Goal: Task Accomplishment & Management: Use online tool/utility

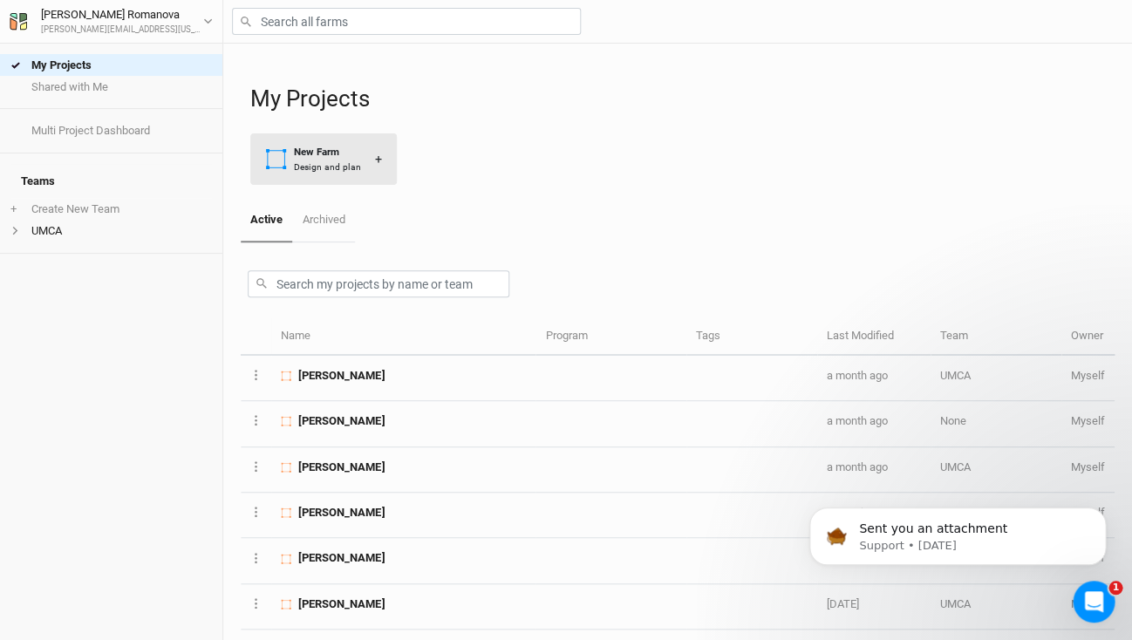
click at [325, 152] on div "New Farm" at bounding box center [327, 152] width 67 height 15
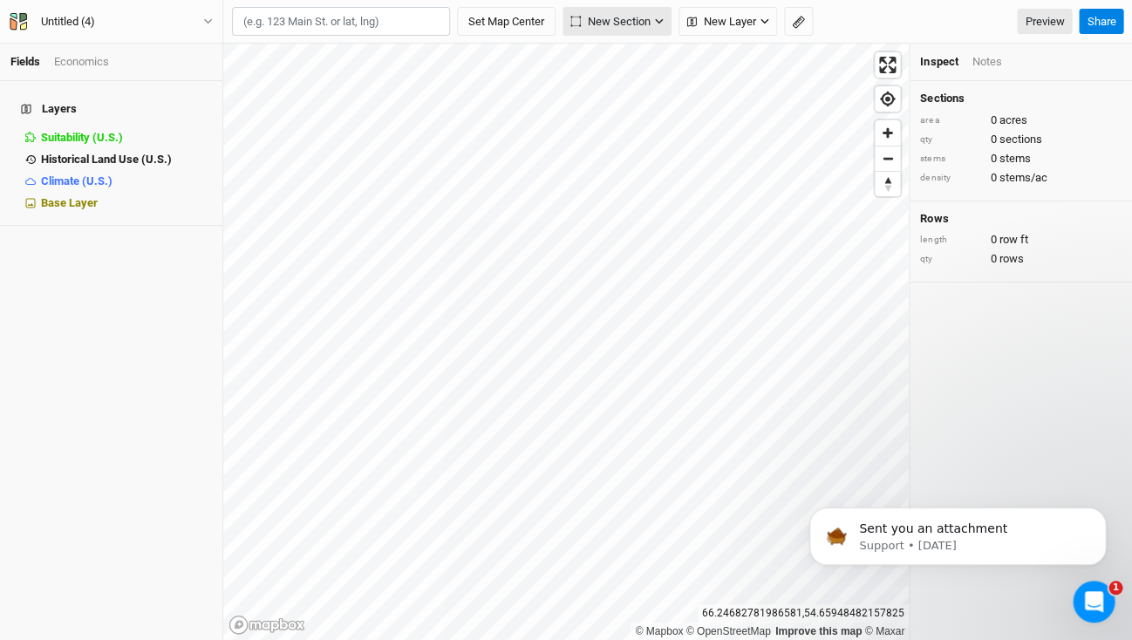
click at [660, 19] on icon "button" at bounding box center [659, 22] width 10 height 10
click at [765, 23] on icon "button" at bounding box center [764, 21] width 8 height 5
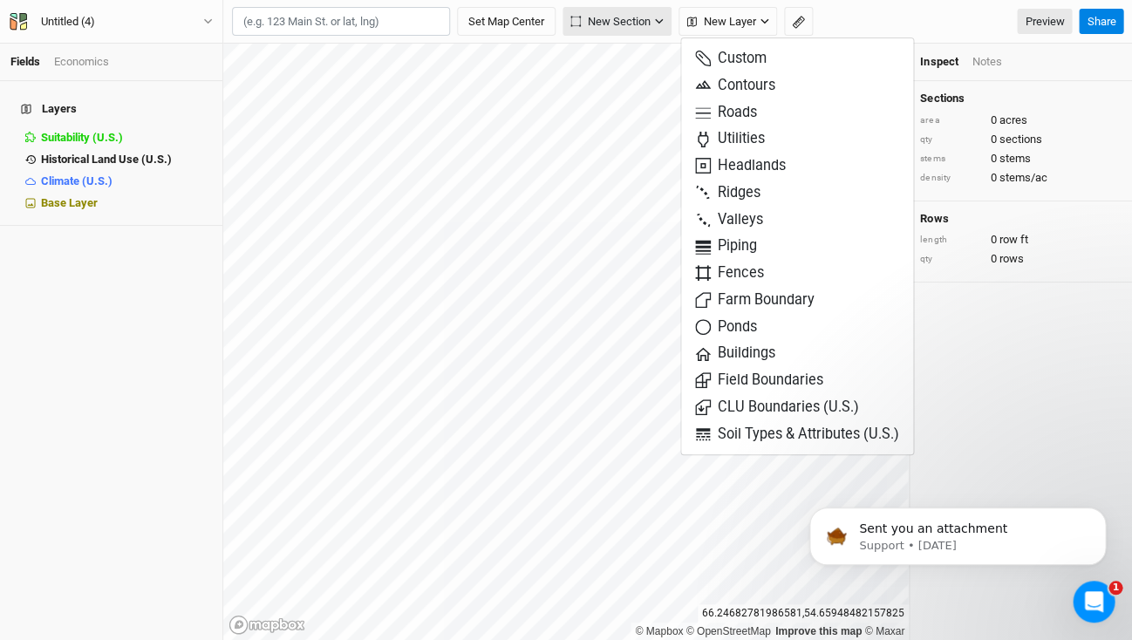
click at [656, 22] on icon "button" at bounding box center [659, 22] width 10 height 10
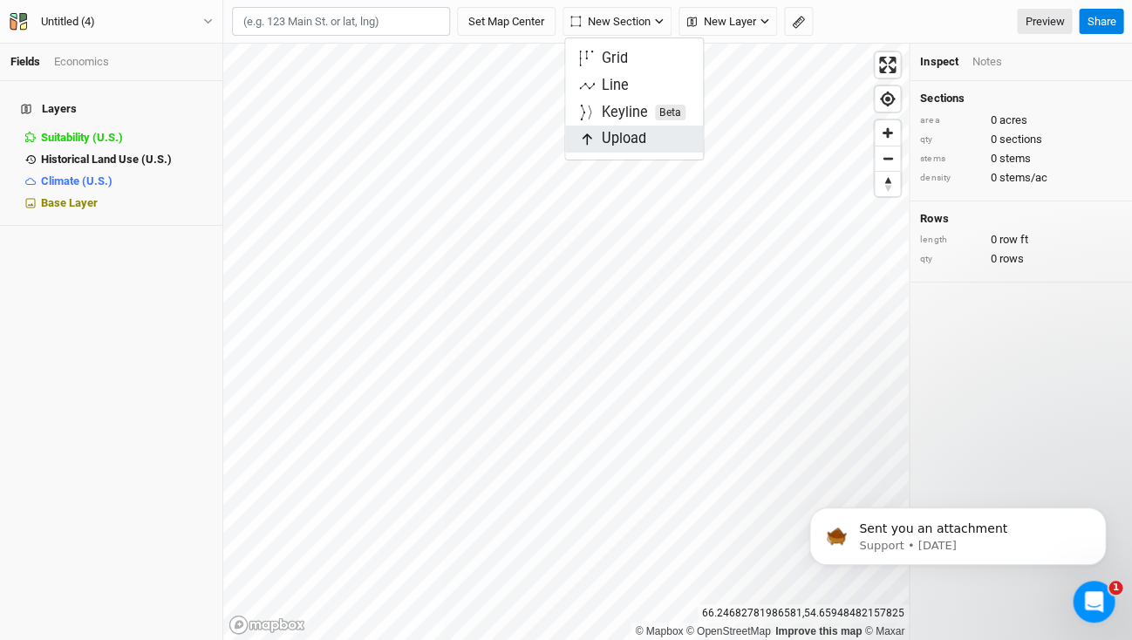
click at [617, 142] on span "Upload" at bounding box center [612, 139] width 67 height 20
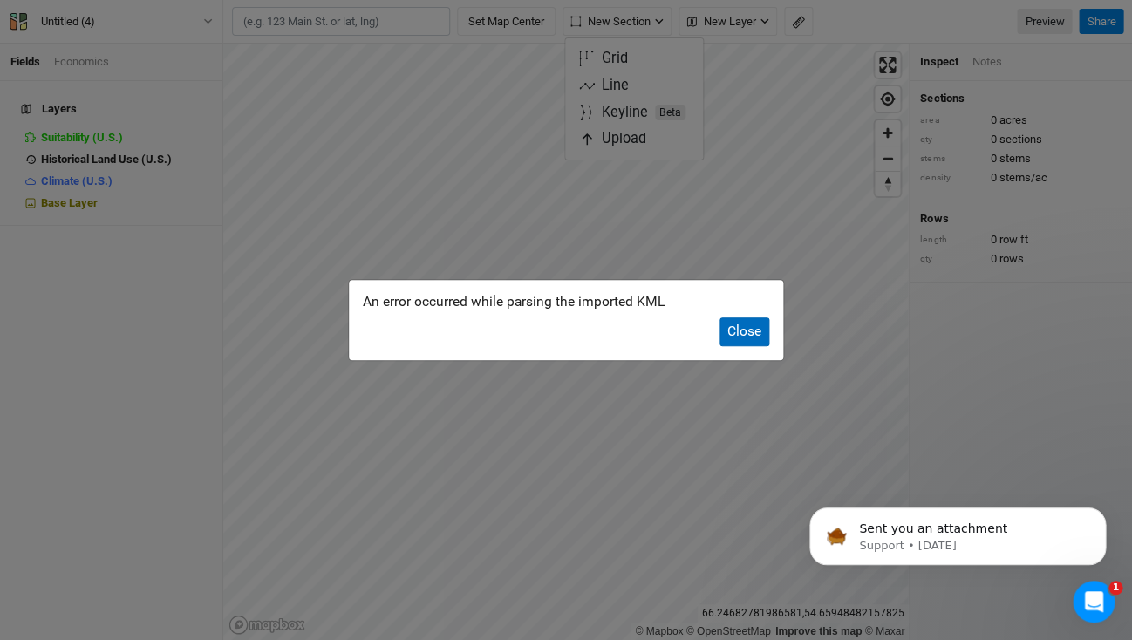
click at [746, 331] on button "Close" at bounding box center [744, 331] width 50 height 29
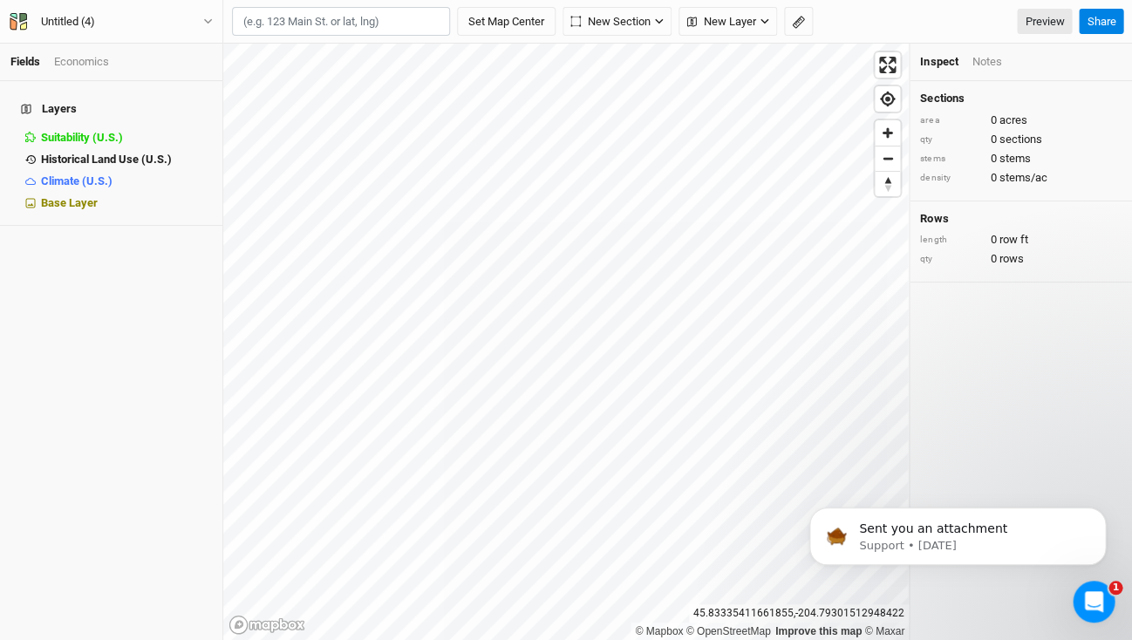
click at [280, 24] on input "text" at bounding box center [341, 22] width 218 height 30
paste input "[STREET_ADDRESS][PERSON_NAME][PERSON_NAME]"
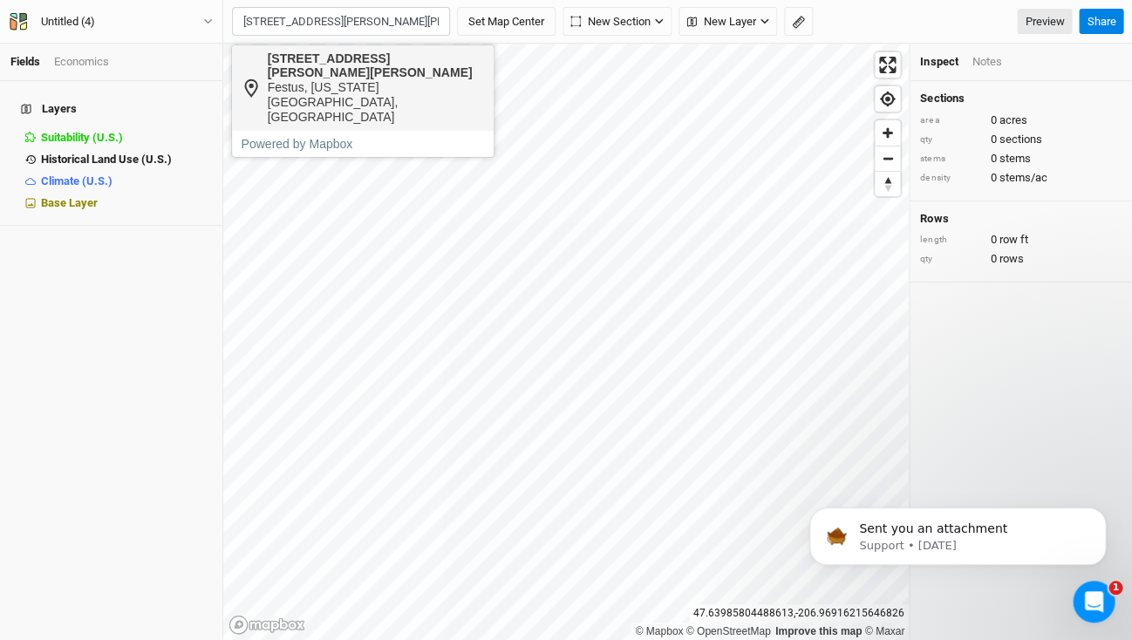
click at [301, 80] on div "Festus, [US_STATE][GEOGRAPHIC_DATA], [GEOGRAPHIC_DATA]" at bounding box center [375, 102] width 217 height 44
type input "[STREET_ADDRESS][PERSON_NAME][PERSON_NAME][US_STATE]"
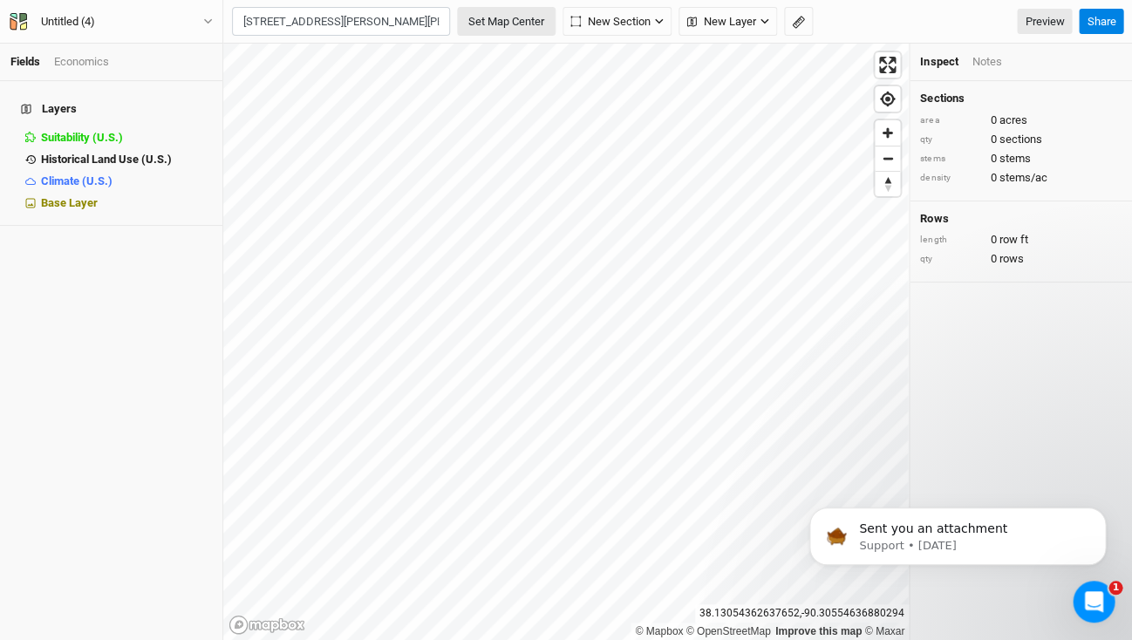
click at [507, 24] on button "Set Map Center" at bounding box center [506, 22] width 99 height 30
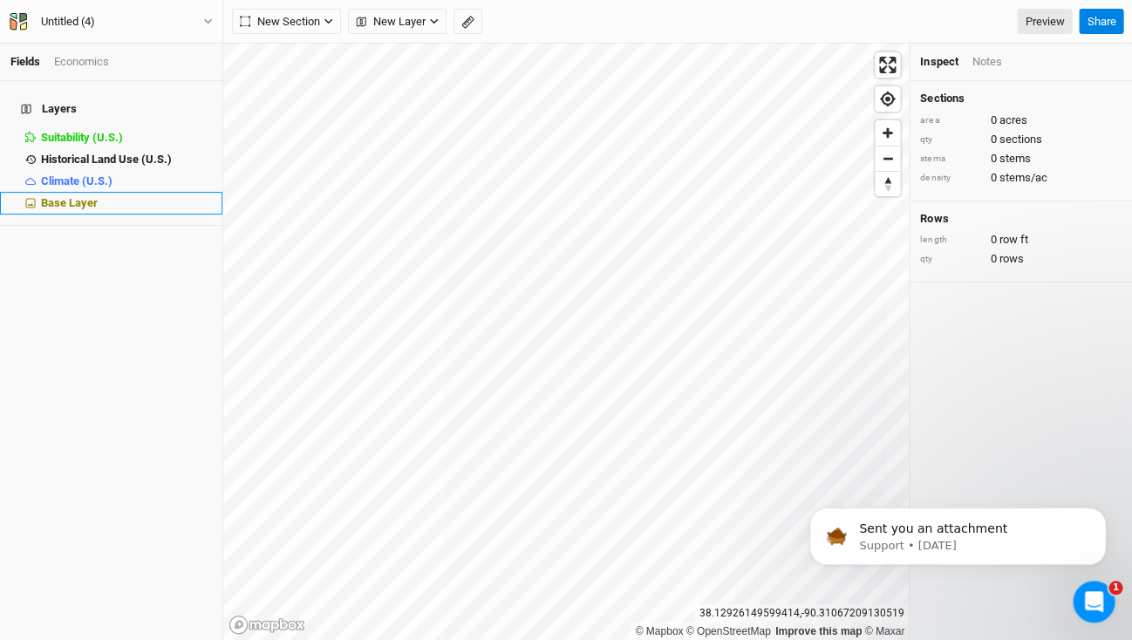
click at [70, 196] on span "Base Layer" at bounding box center [69, 202] width 57 height 13
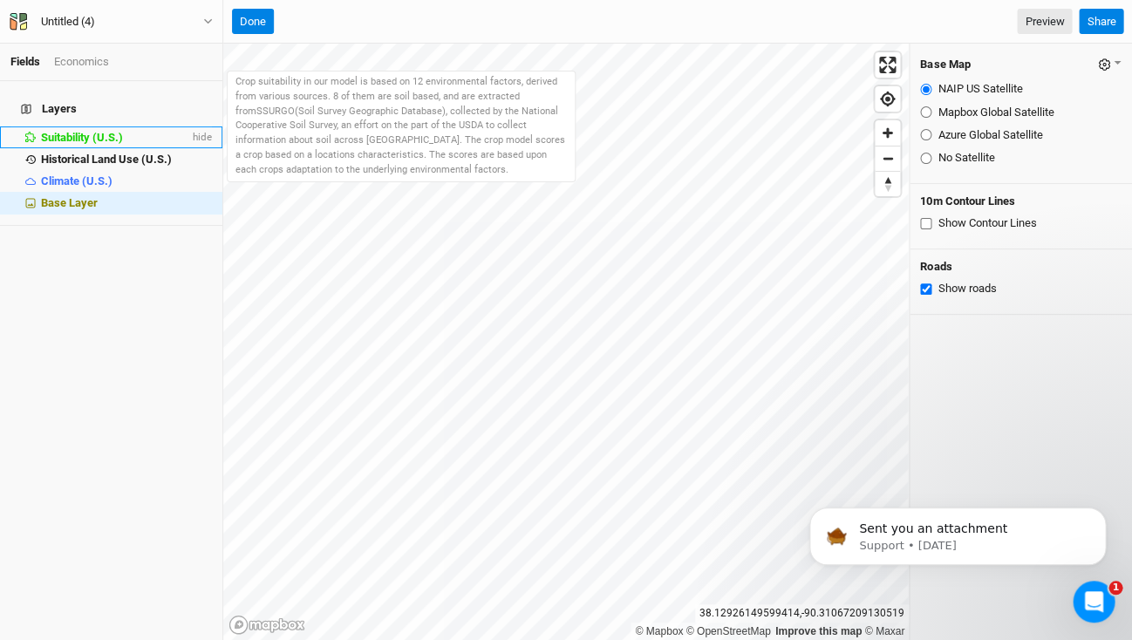
click at [69, 131] on span "Suitability (U.S.)" at bounding box center [82, 137] width 82 height 13
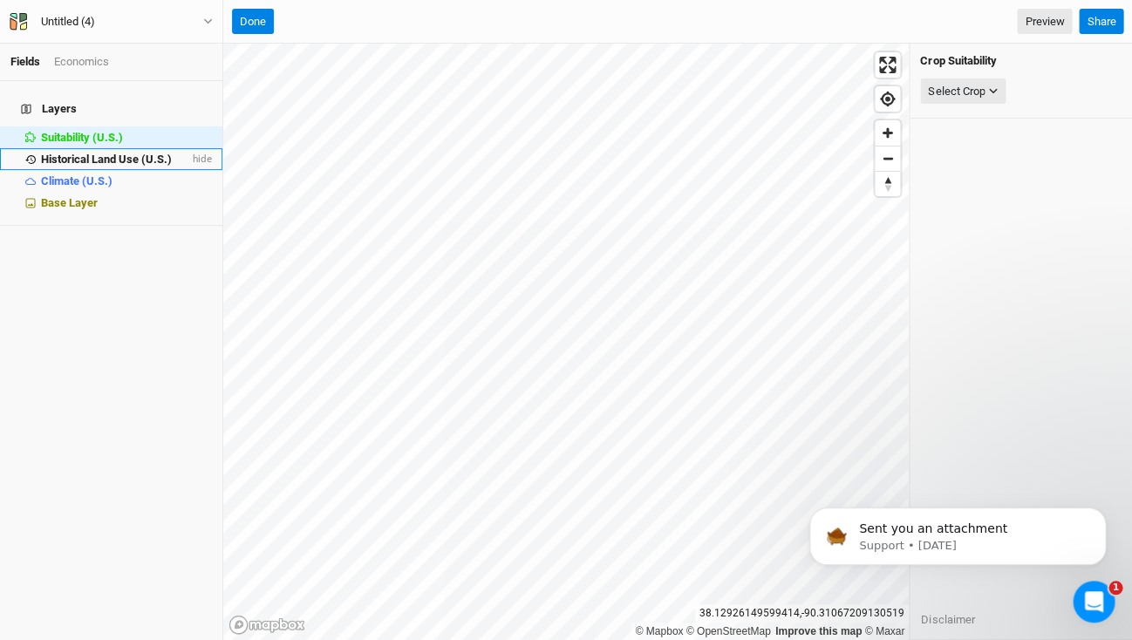
click at [103, 153] on span "Historical Land Use (U.S.)" at bounding box center [106, 159] width 131 height 13
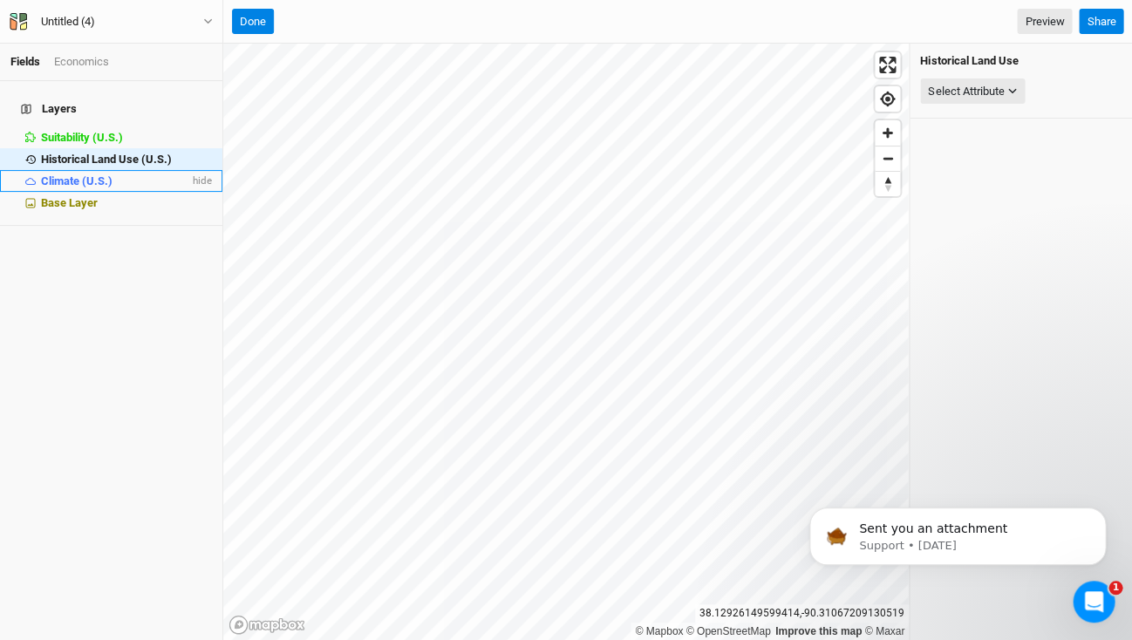
click at [70, 174] on span "Climate (U.S.)" at bounding box center [77, 180] width 72 height 13
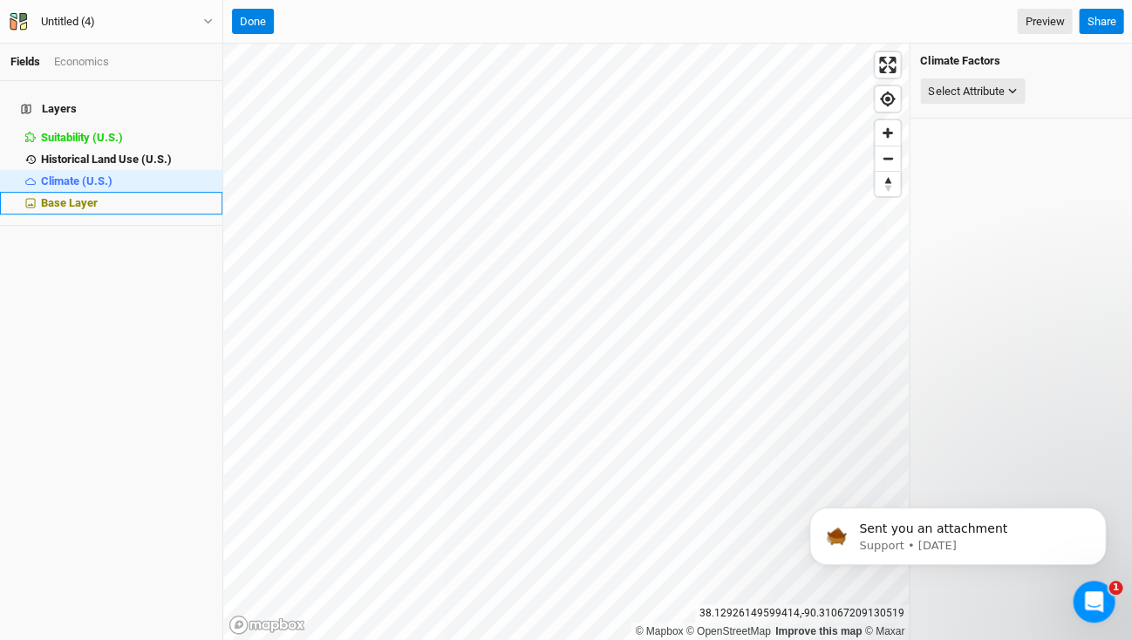
click at [70, 196] on span "Base Layer" at bounding box center [69, 202] width 57 height 13
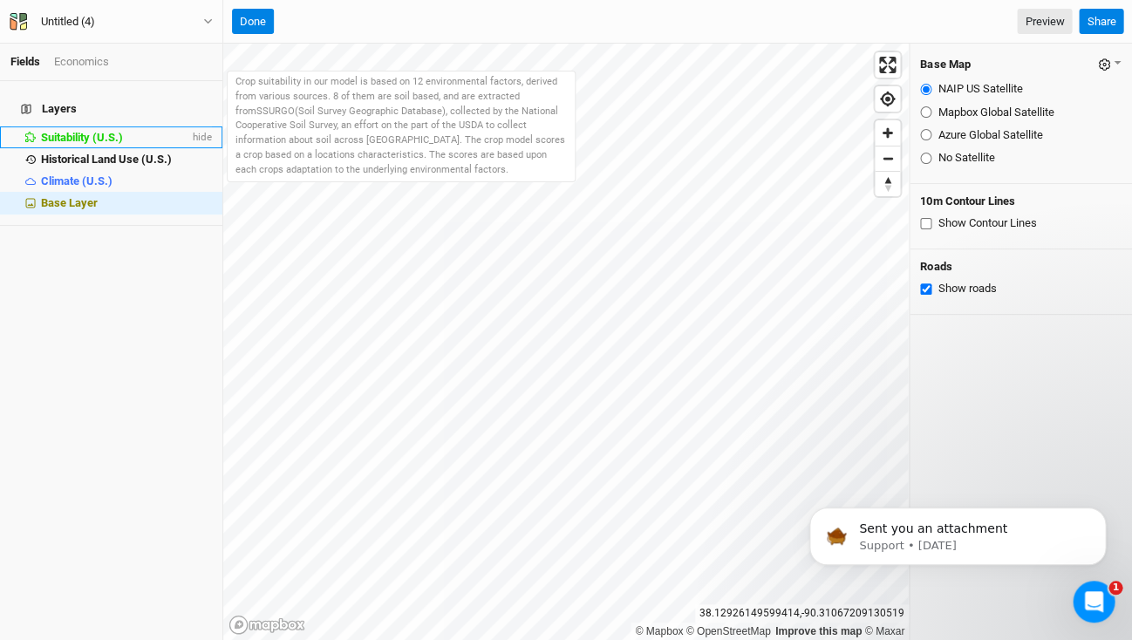
click at [68, 131] on span "Suitability (U.S.)" at bounding box center [82, 137] width 82 height 13
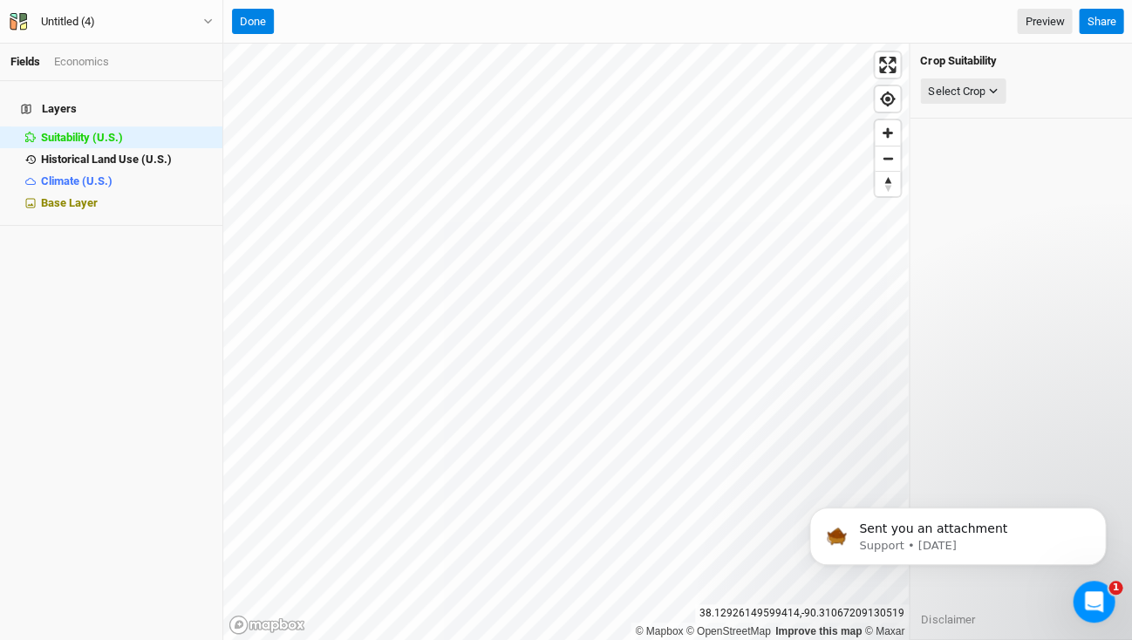
click at [47, 97] on h4 "Layers" at bounding box center [110, 109] width 201 height 35
click at [55, 153] on span "Historical Land Use (U.S.)" at bounding box center [106, 159] width 131 height 13
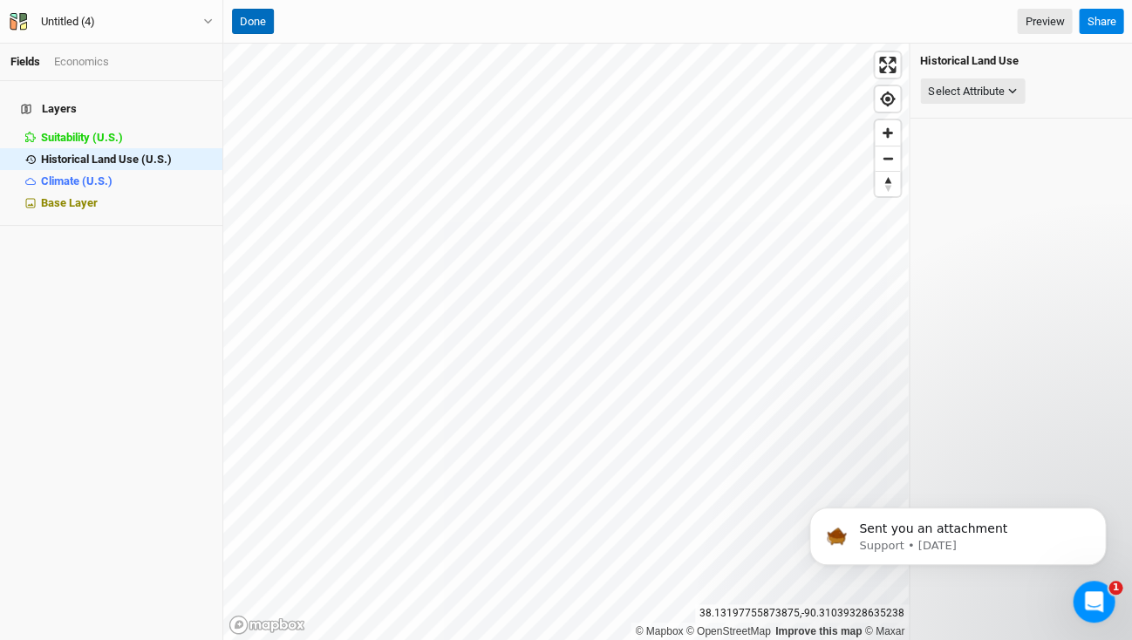
click at [258, 17] on button "Done" at bounding box center [253, 22] width 42 height 26
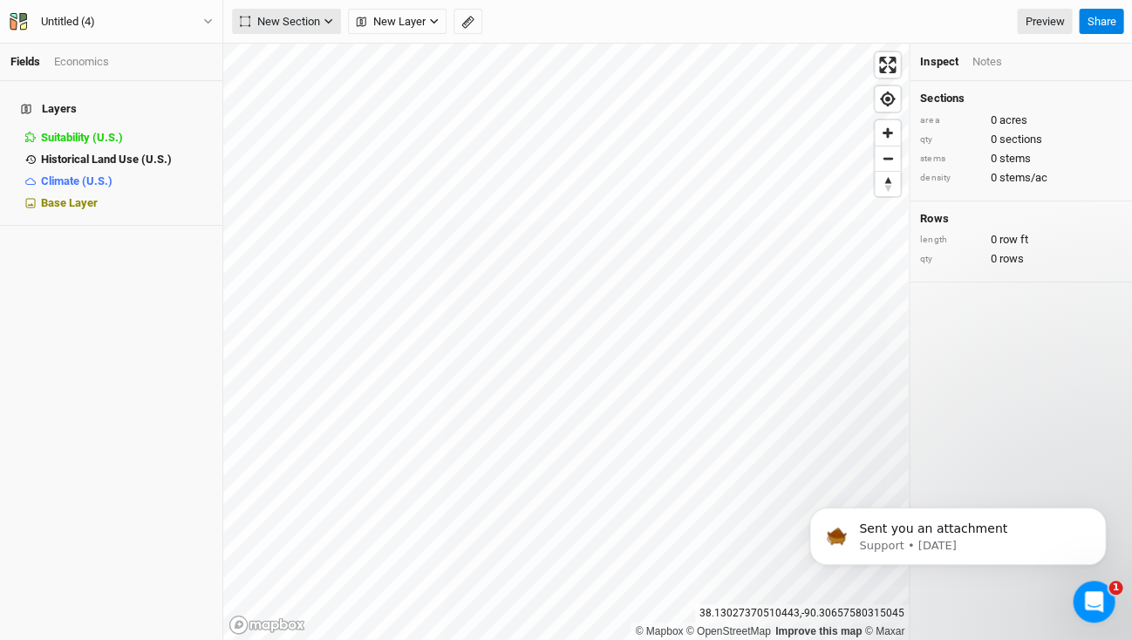
click at [330, 22] on icon "button" at bounding box center [328, 22] width 10 height 10
click at [430, 24] on icon "button" at bounding box center [434, 22] width 10 height 10
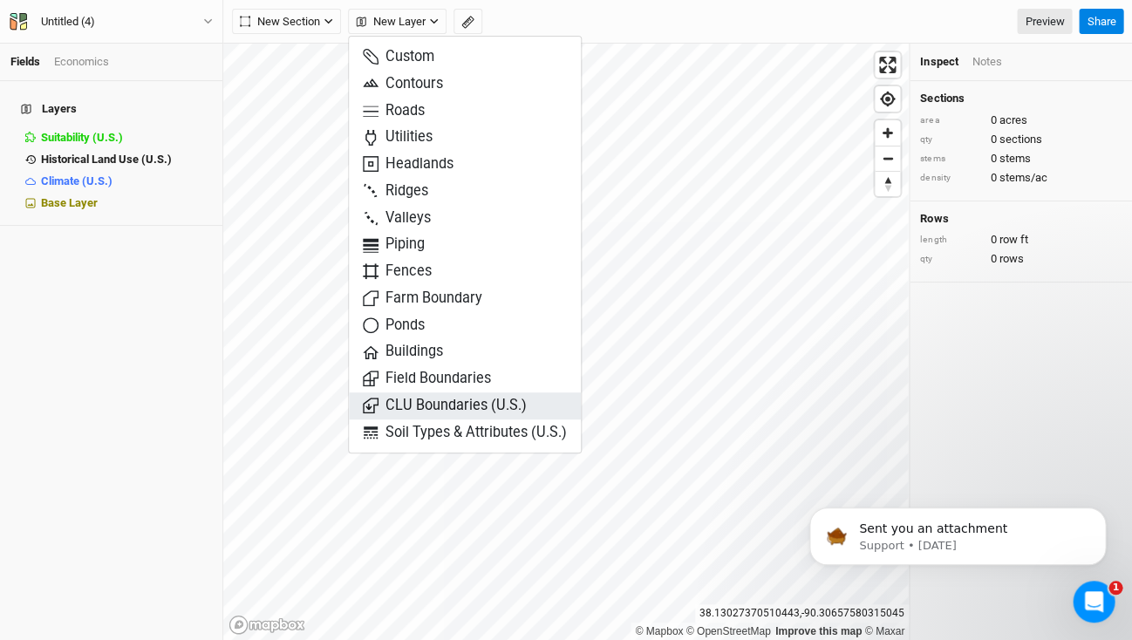
click at [429, 406] on span "CLU Boundaries (U.S.)" at bounding box center [445, 406] width 164 height 20
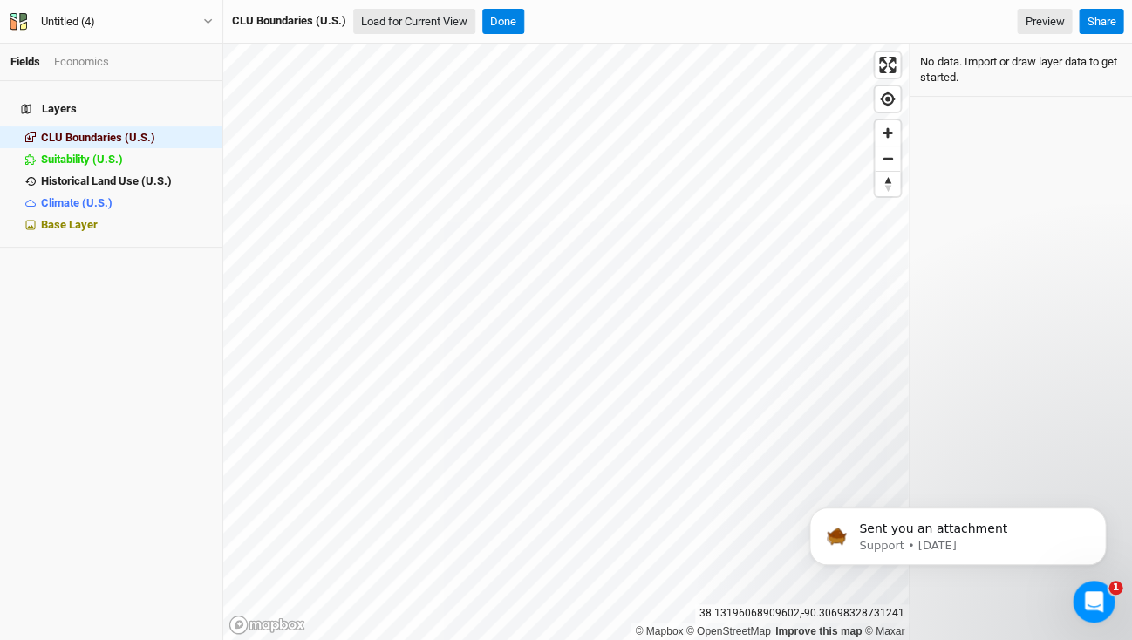
click at [419, 22] on button "Load for Current View" at bounding box center [414, 22] width 122 height 26
click at [439, 28] on button "Load for Current View" at bounding box center [414, 22] width 122 height 26
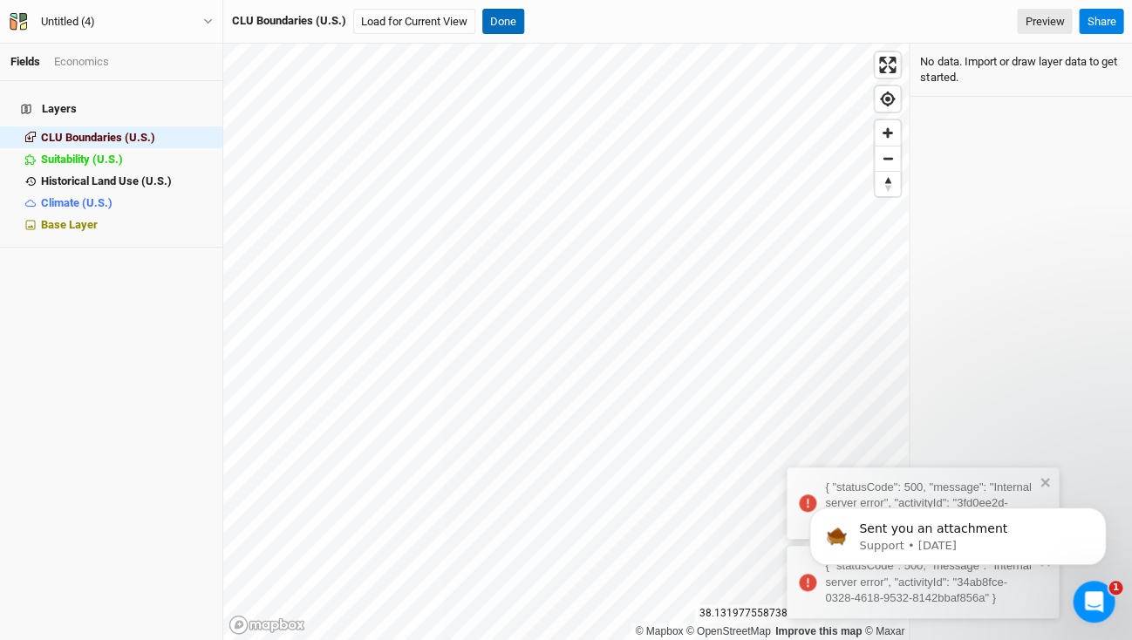
click at [511, 24] on button "Done" at bounding box center [503, 22] width 42 height 26
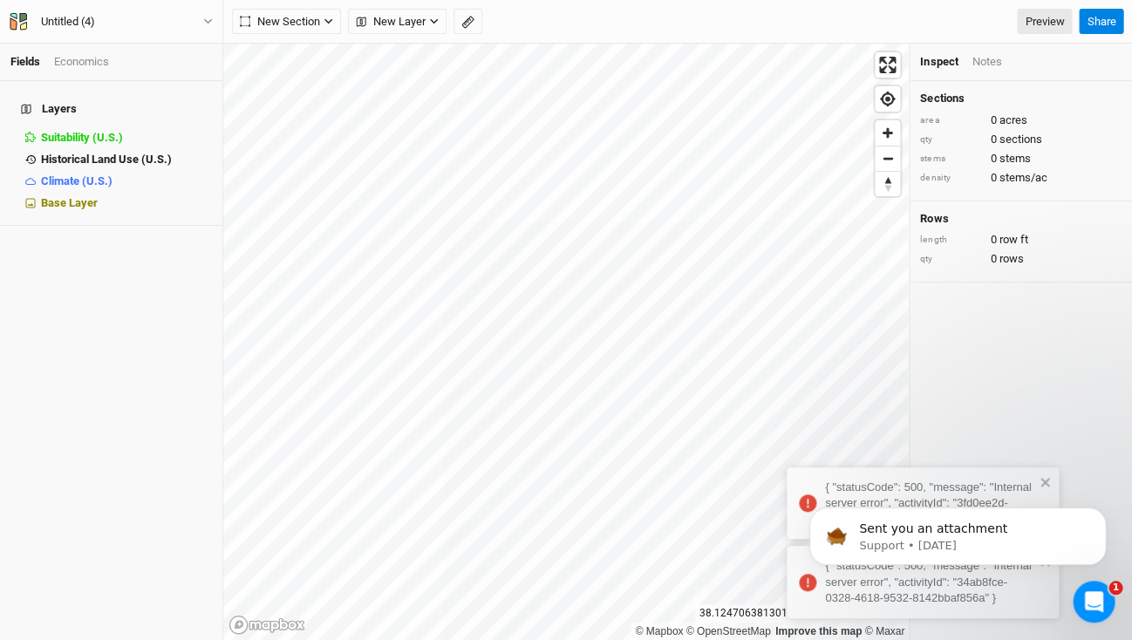
click at [1034, 487] on body "Sent you an attachment Support • [DATE]" at bounding box center [957, 532] width 335 height 108
click at [1043, 541] on p "Support • [DATE]" at bounding box center [971, 546] width 225 height 16
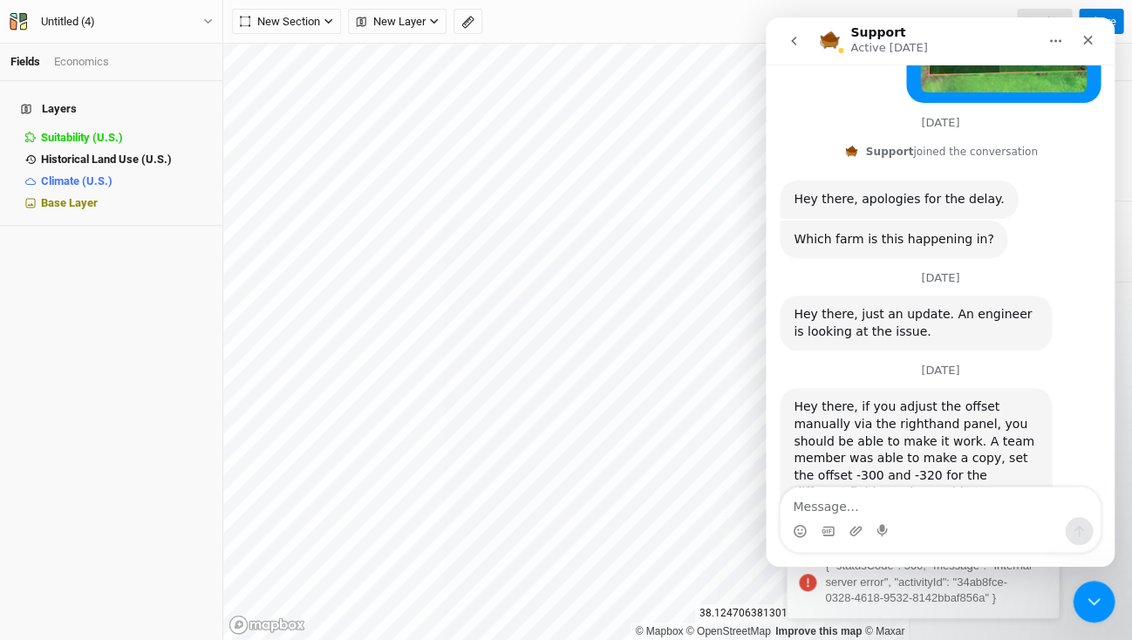
scroll to position [936, 0]
click at [1091, 593] on icon "Close Intercom Messenger" at bounding box center [1091, 599] width 21 height 21
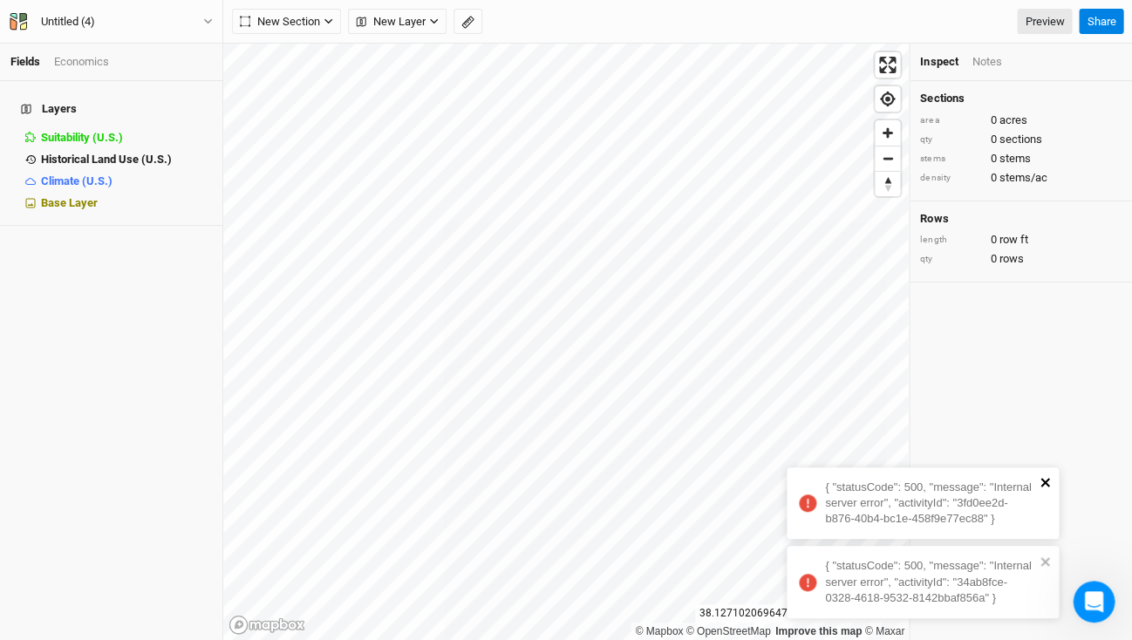
click at [1043, 484] on icon "close" at bounding box center [1045, 482] width 12 height 14
click at [1043, 559] on icon "close" at bounding box center [1045, 562] width 12 height 14
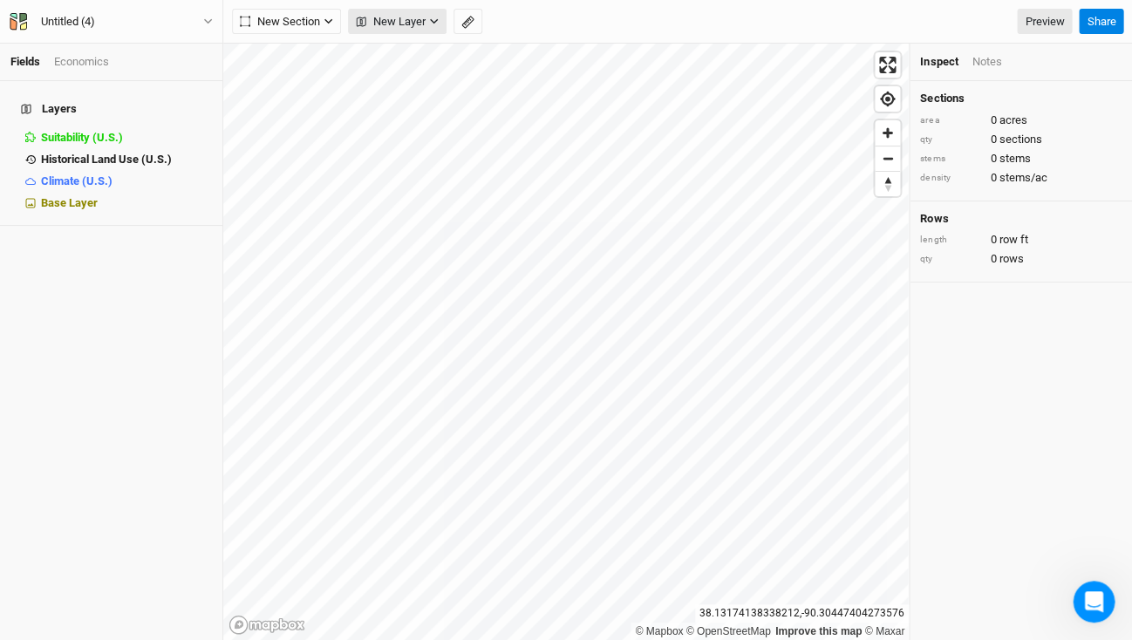
click at [431, 20] on icon "button" at bounding box center [434, 21] width 8 height 5
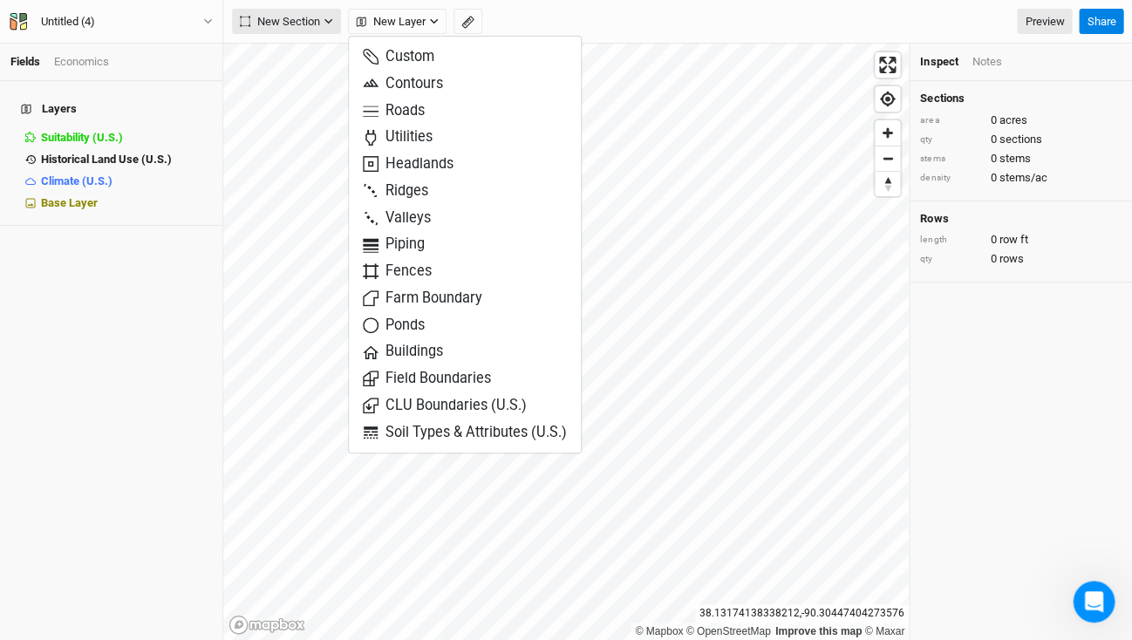
click at [324, 24] on icon "button" at bounding box center [328, 22] width 10 height 10
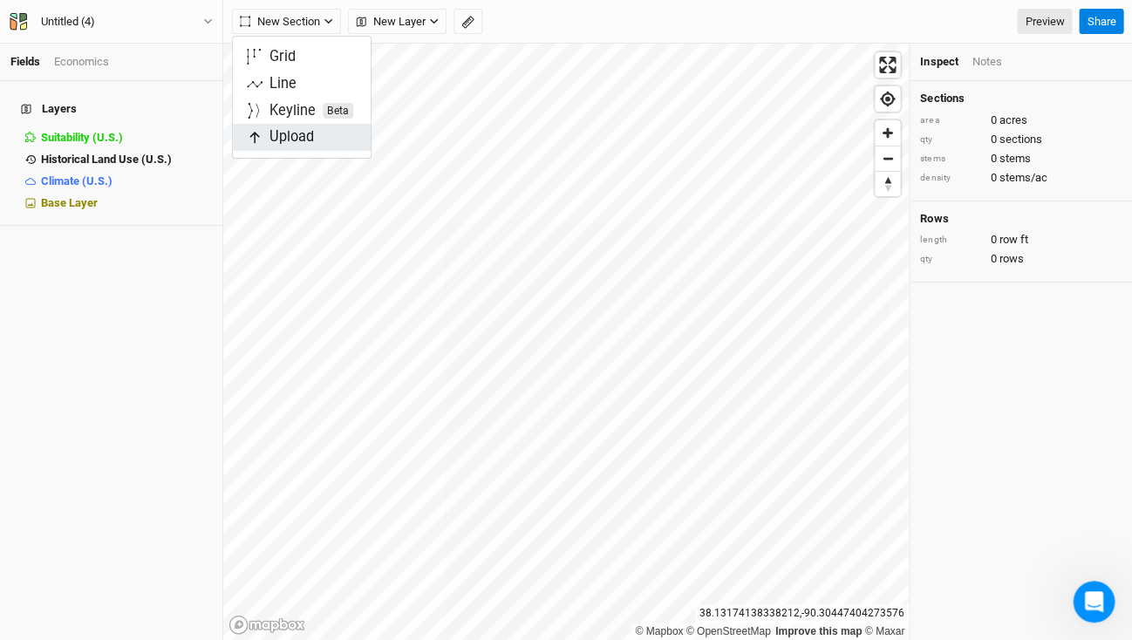
click at [288, 140] on span "Upload" at bounding box center [280, 137] width 67 height 20
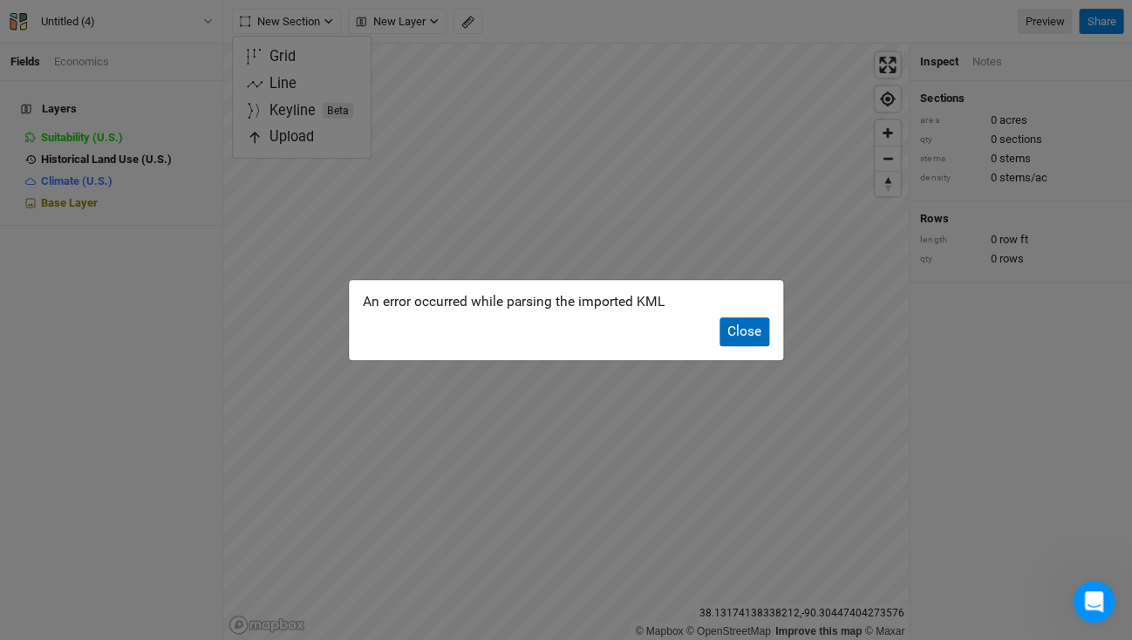
click at [737, 330] on button "Close" at bounding box center [744, 331] width 50 height 29
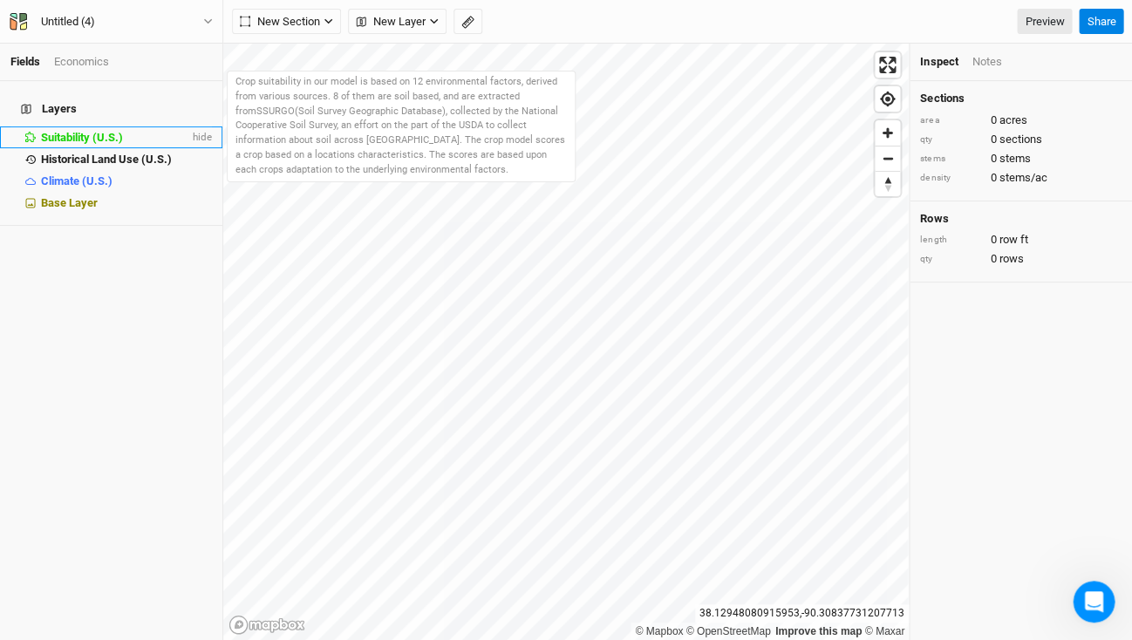
click at [78, 131] on span "Suitability (U.S.)" at bounding box center [82, 137] width 82 height 13
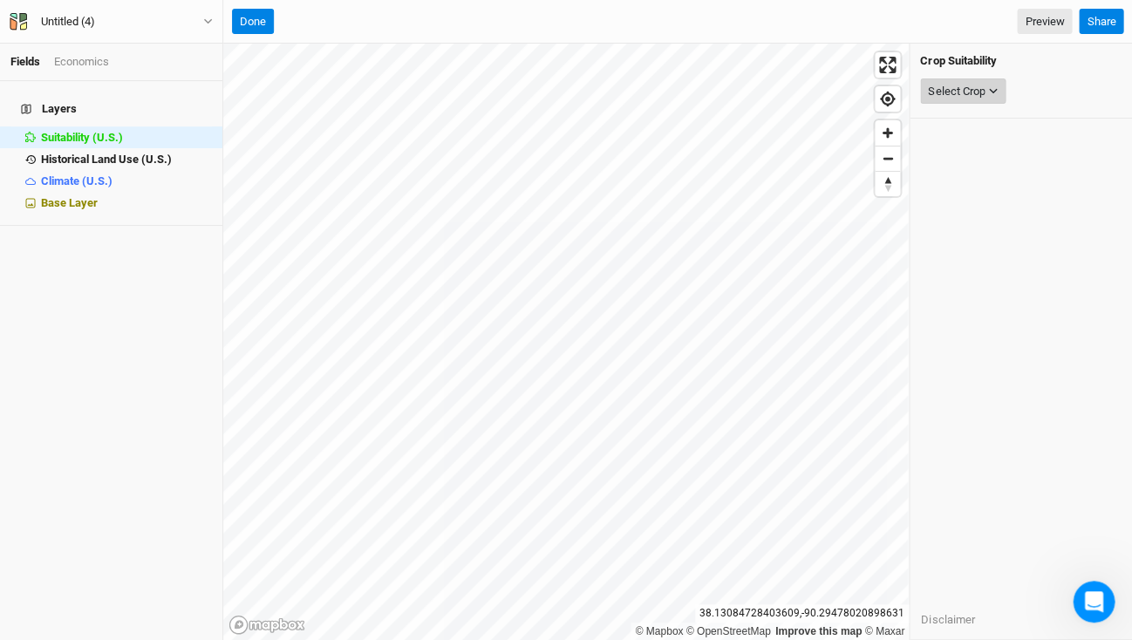
click at [993, 86] on icon "button" at bounding box center [993, 91] width 10 height 10
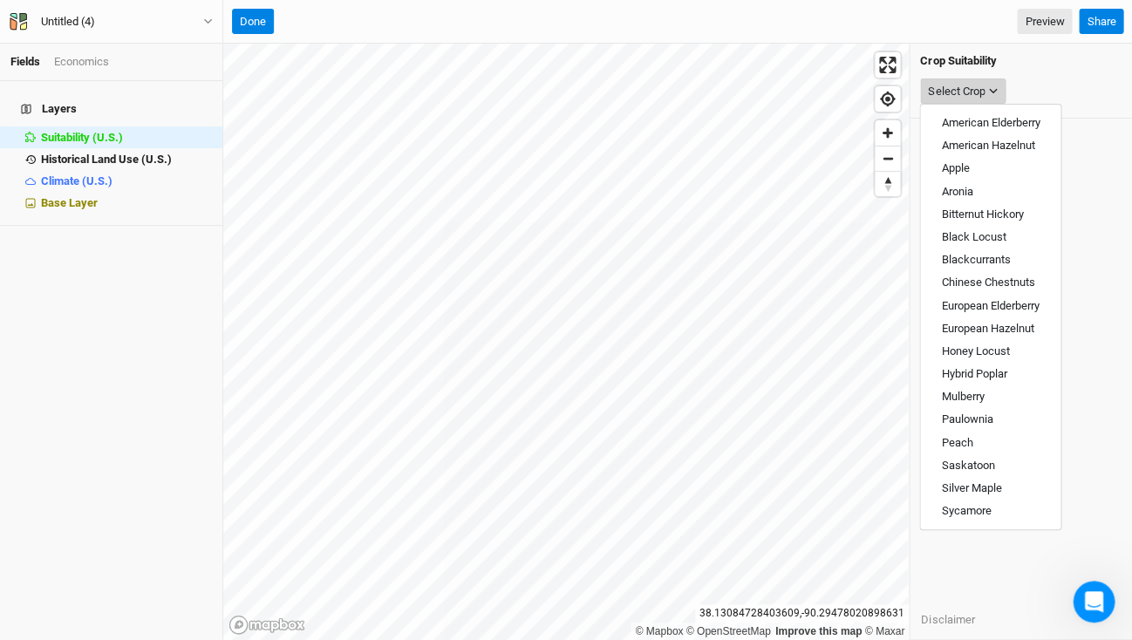
click at [993, 86] on icon "button" at bounding box center [993, 91] width 10 height 10
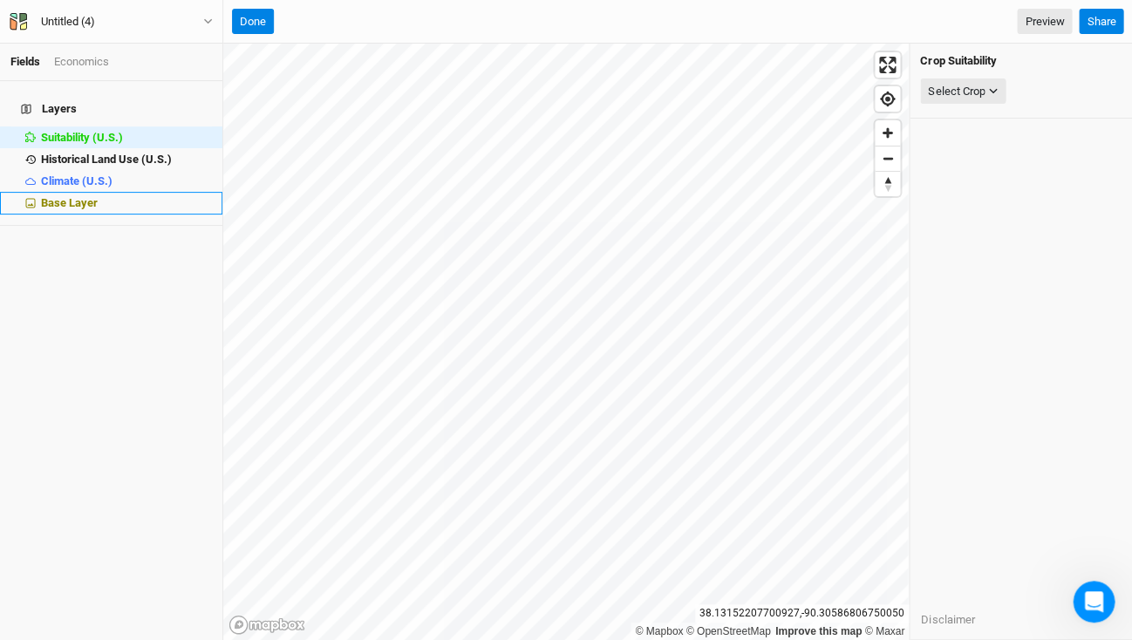
click at [69, 196] on span "Base Layer" at bounding box center [69, 202] width 57 height 13
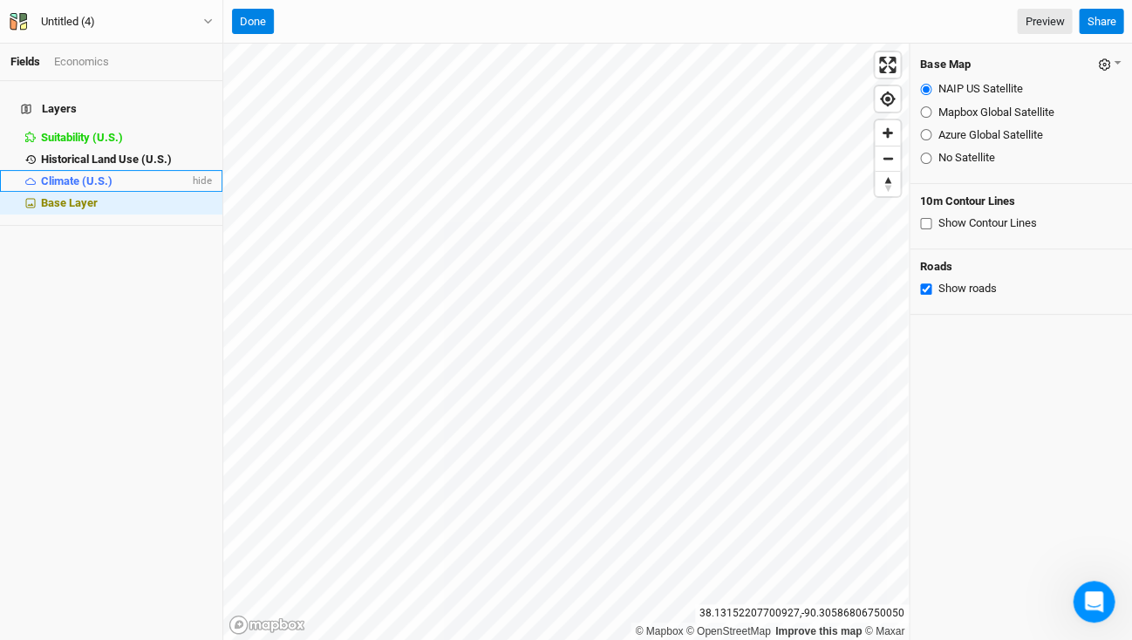
click at [64, 174] on span "Climate (U.S.)" at bounding box center [77, 180] width 72 height 13
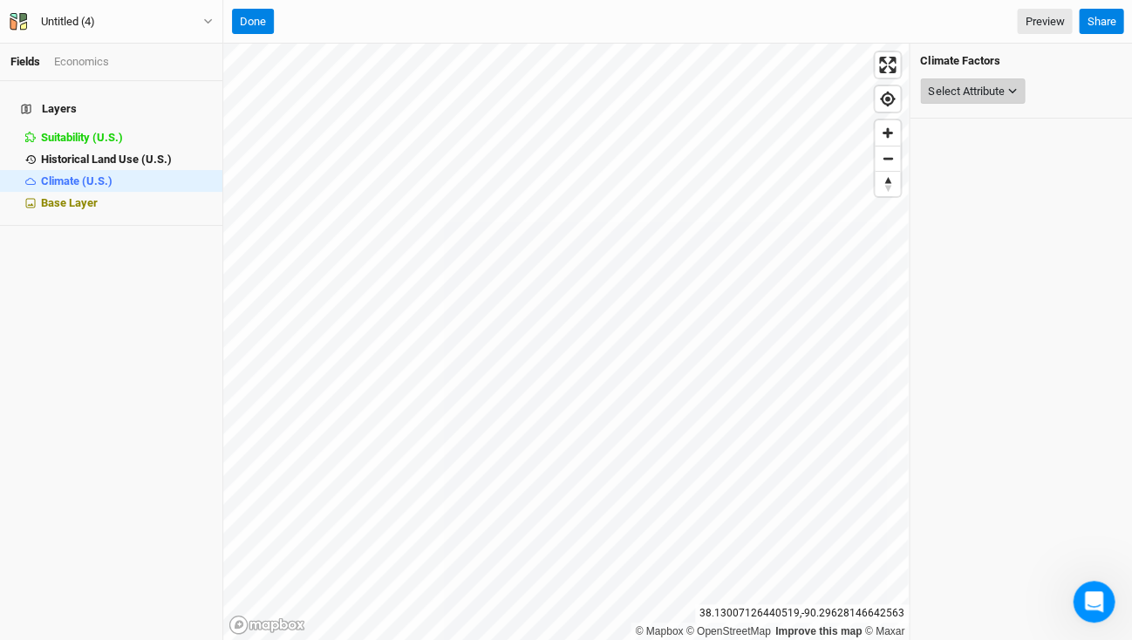
click at [1015, 86] on icon "button" at bounding box center [1012, 91] width 10 height 10
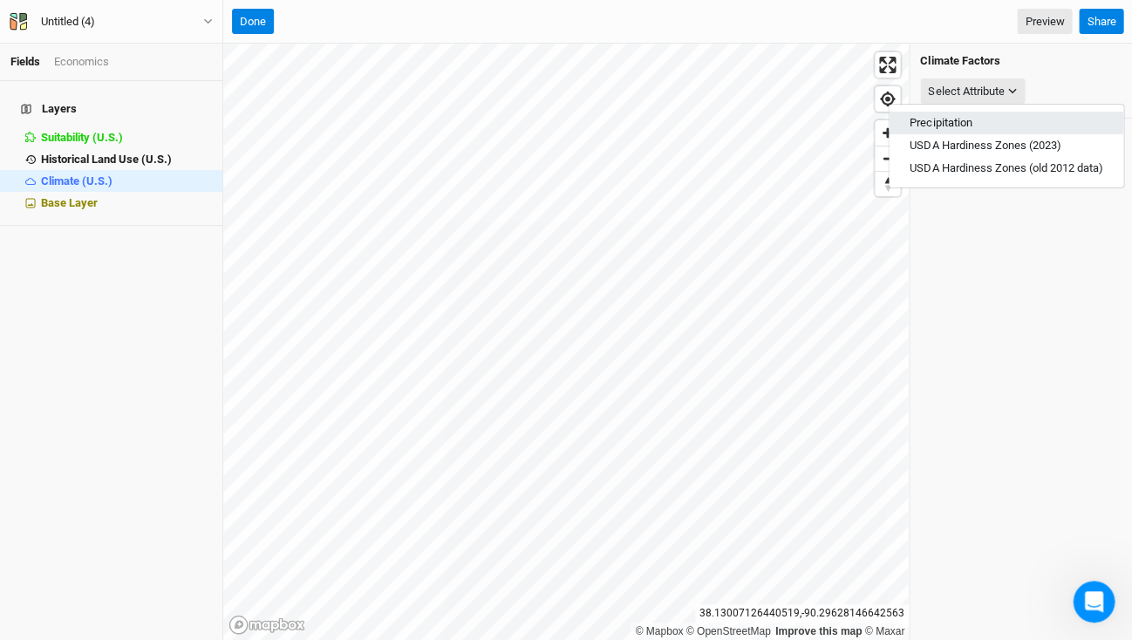
click at [953, 124] on span "Precipitation" at bounding box center [940, 122] width 62 height 13
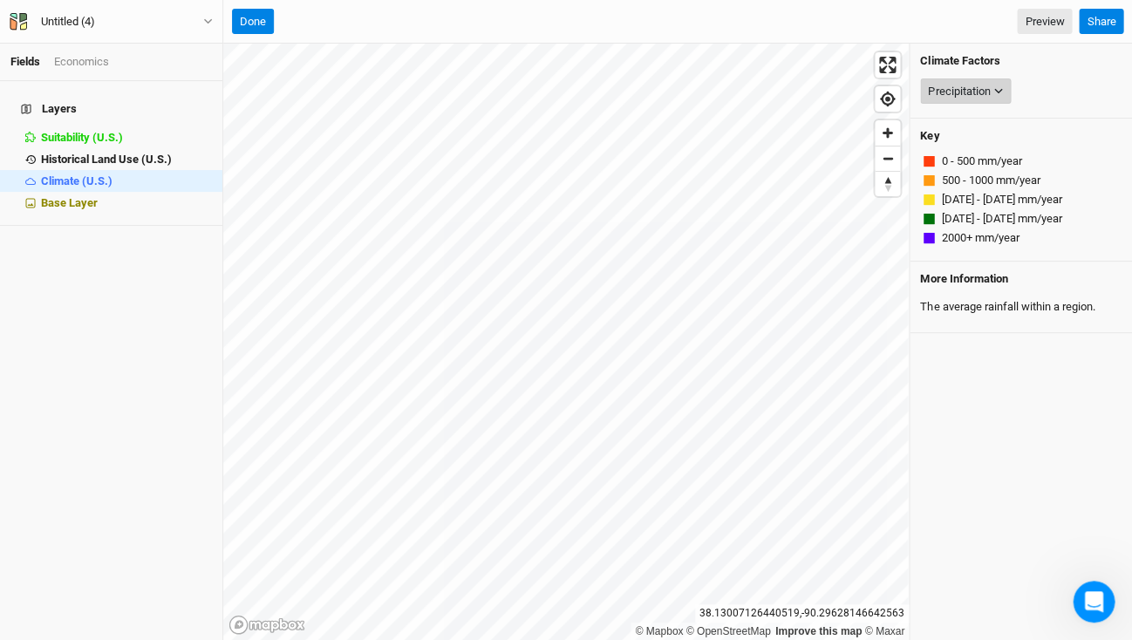
click at [1004, 88] on button "Precipitation" at bounding box center [965, 91] width 91 height 26
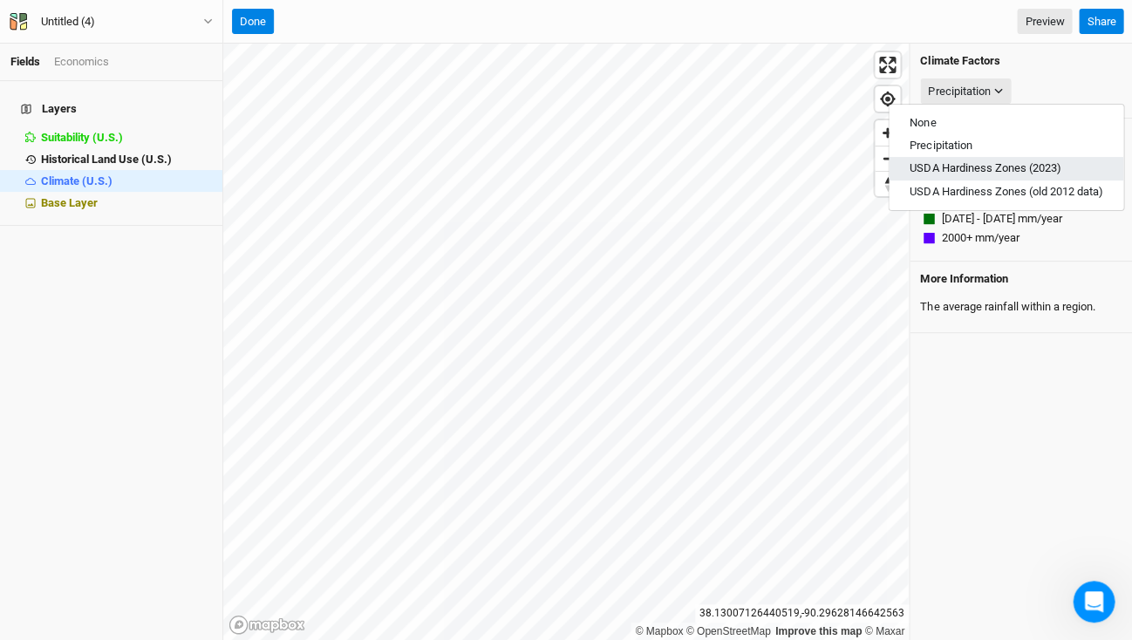
click at [961, 167] on span "USDA Hardiness Zones (2023)" at bounding box center [984, 167] width 151 height 13
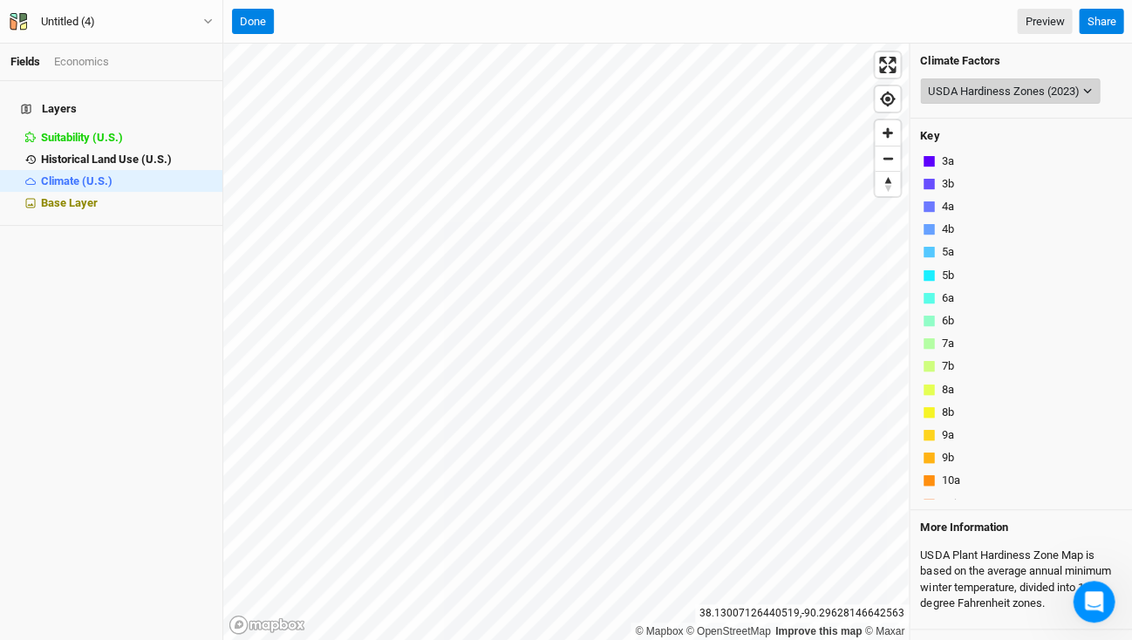
click at [1060, 90] on div "USDA Hardiness Zones (2023)" at bounding box center [1003, 91] width 151 height 17
click at [987, 84] on div "USDA Hardiness Zones (2023)" at bounding box center [1003, 91] width 151 height 17
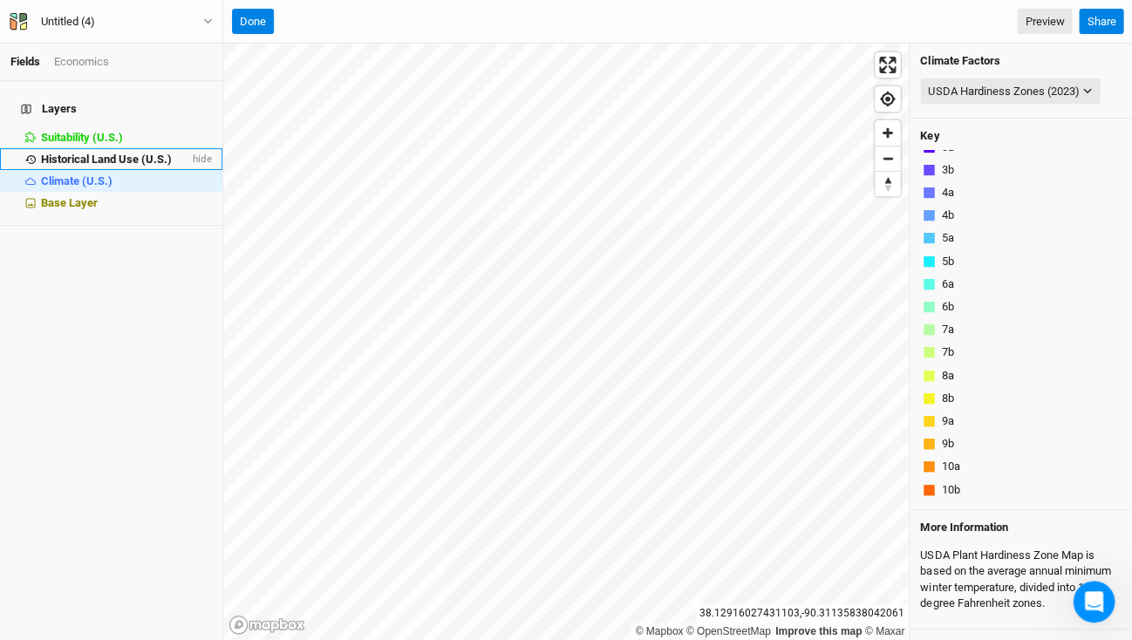
click at [95, 153] on span "Historical Land Use (U.S.)" at bounding box center [106, 159] width 131 height 13
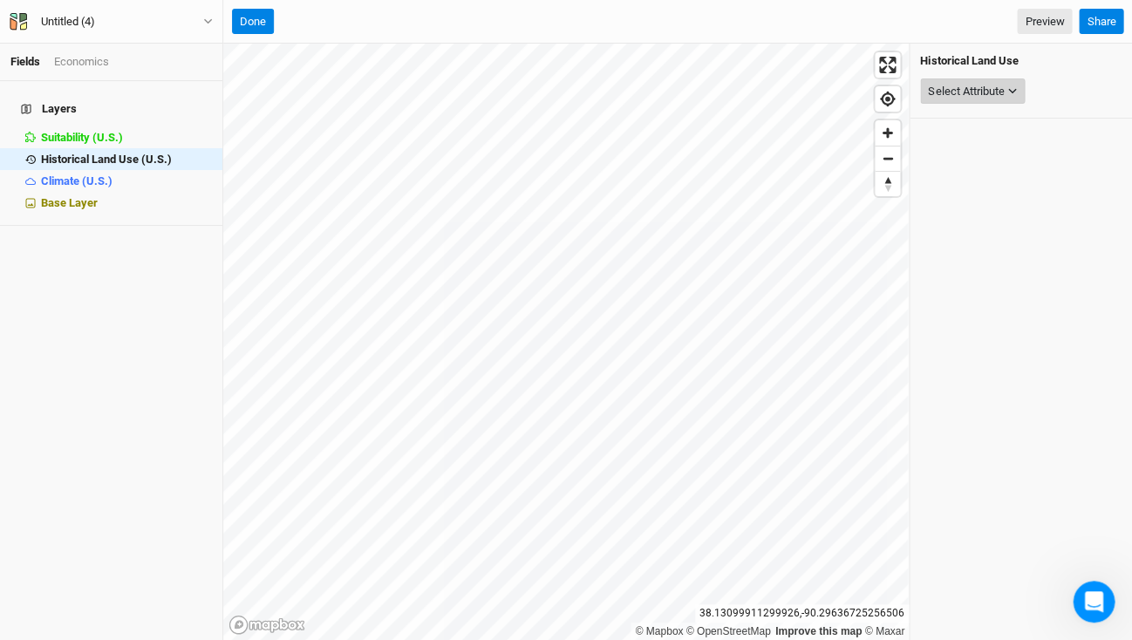
click at [1001, 89] on div "Select Attribute" at bounding box center [966, 91] width 76 height 17
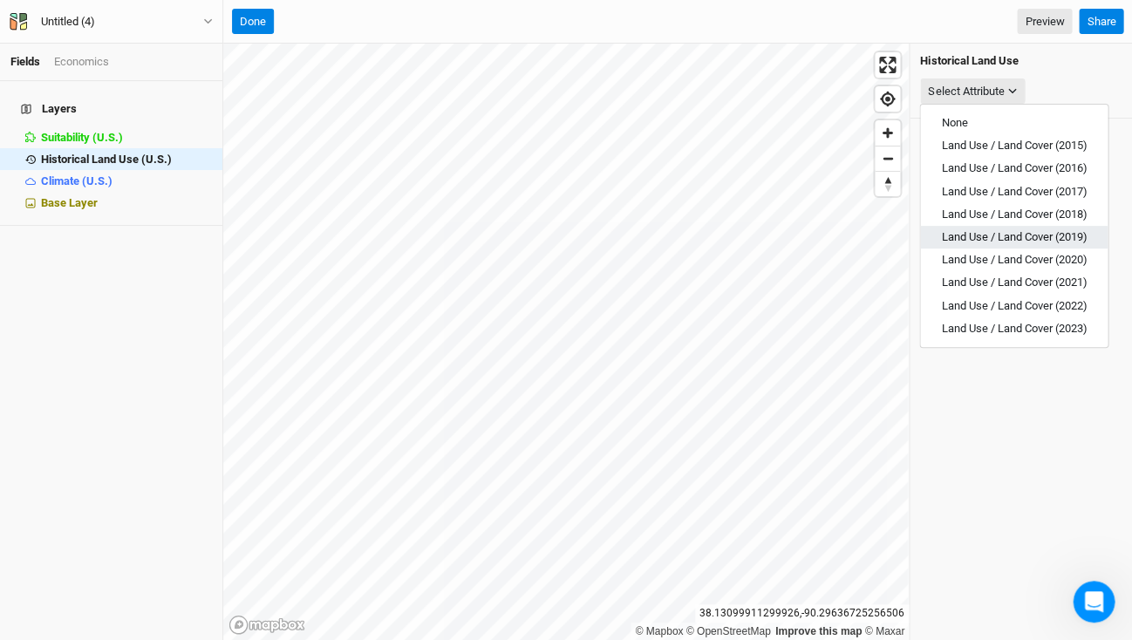
scroll to position [0, 0]
click at [1014, 92] on icon "button" at bounding box center [1012, 91] width 10 height 10
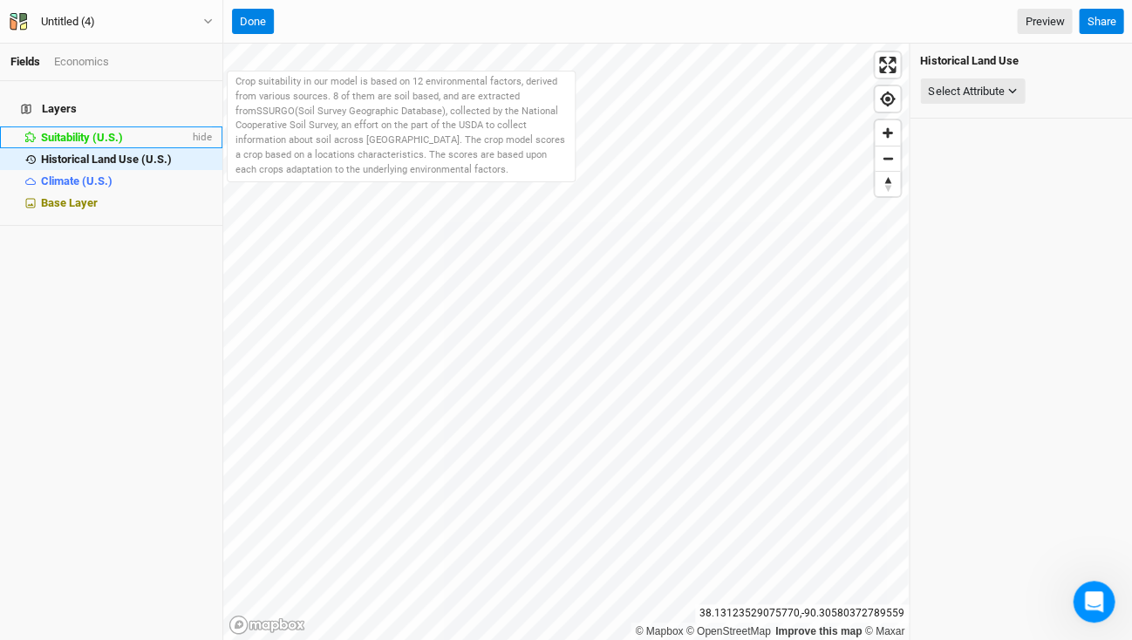
click at [84, 131] on span "Suitability (U.S.)" at bounding box center [82, 137] width 82 height 13
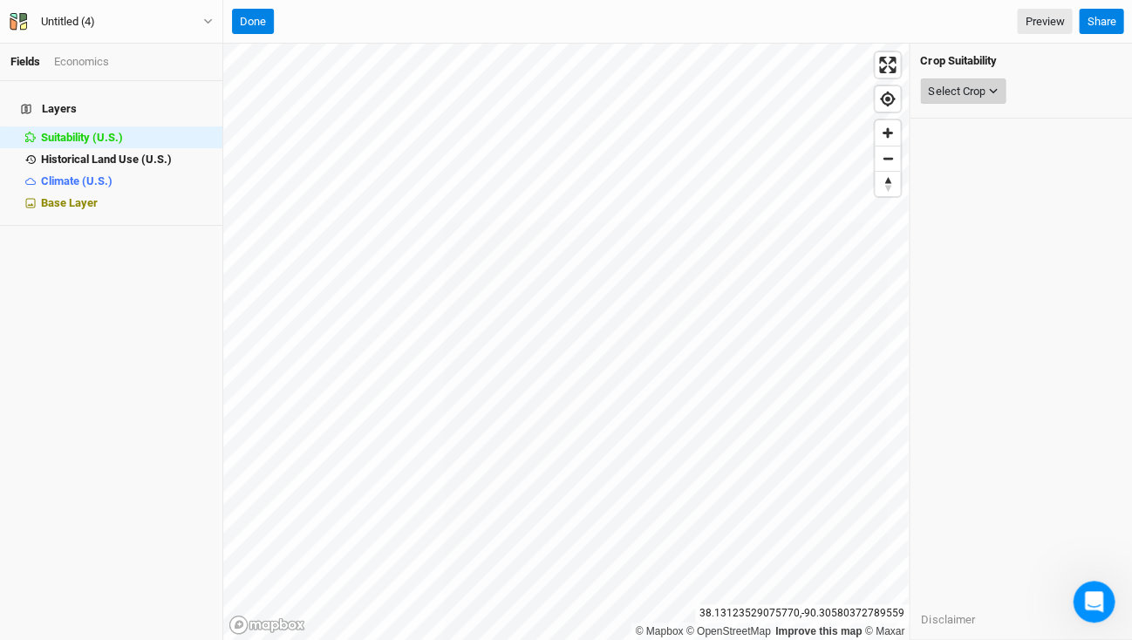
click at [992, 83] on button "Select Crop" at bounding box center [962, 91] width 85 height 26
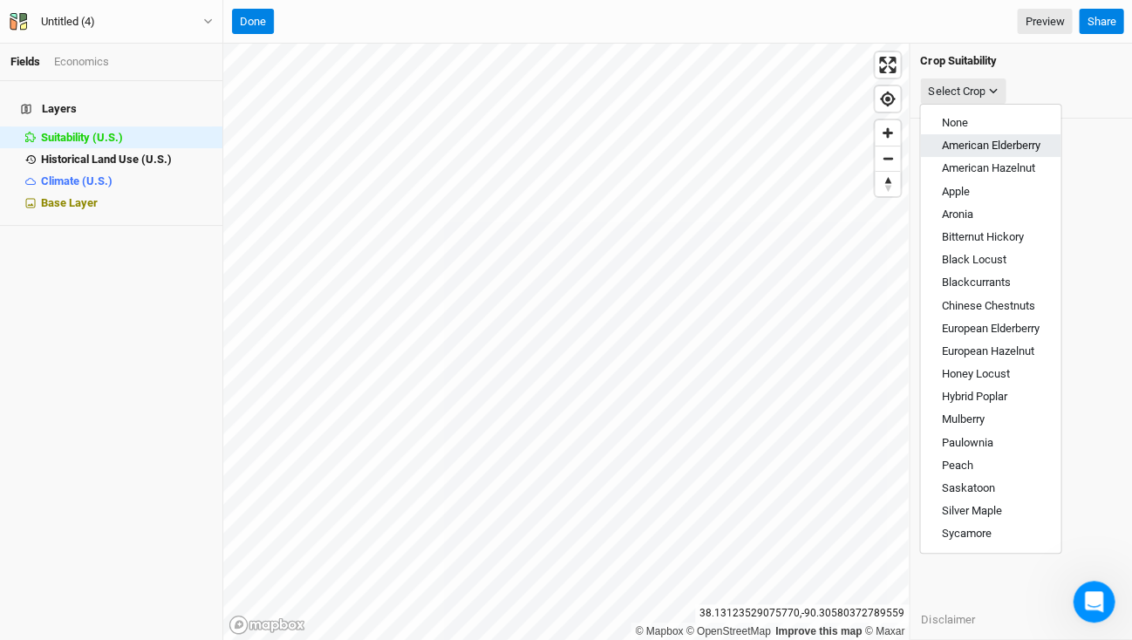
click at [985, 141] on span "American Elderberry" at bounding box center [990, 145] width 99 height 13
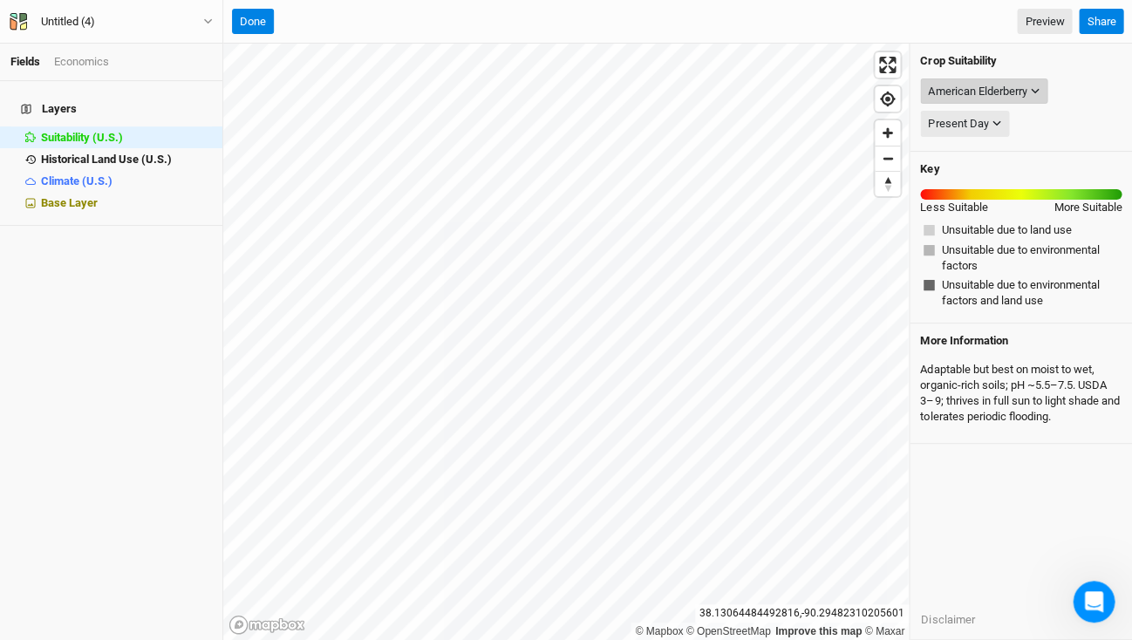
click at [1034, 91] on icon "button" at bounding box center [1035, 91] width 10 height 10
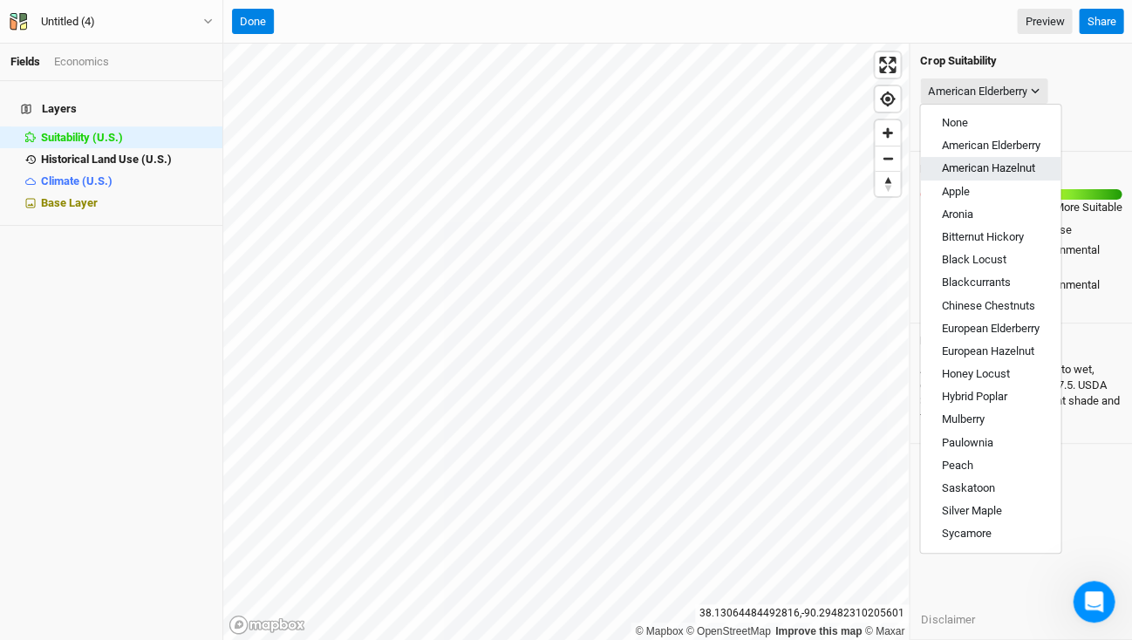
click at [983, 162] on span "American Hazelnut" at bounding box center [987, 167] width 93 height 13
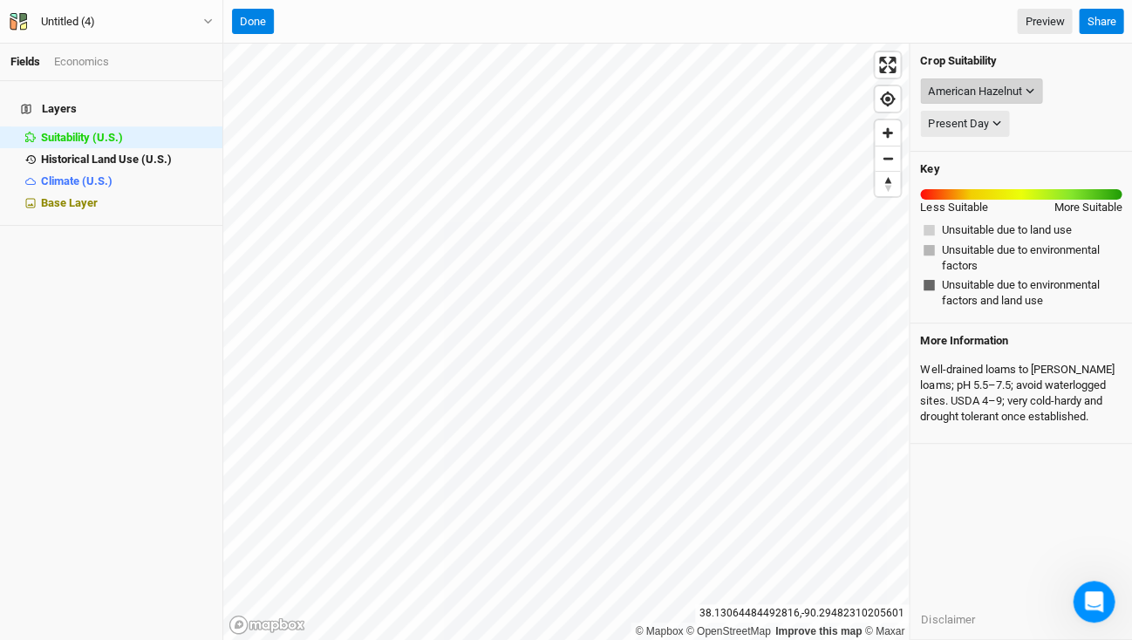
click at [1032, 81] on button "American Hazelnut" at bounding box center [981, 91] width 122 height 26
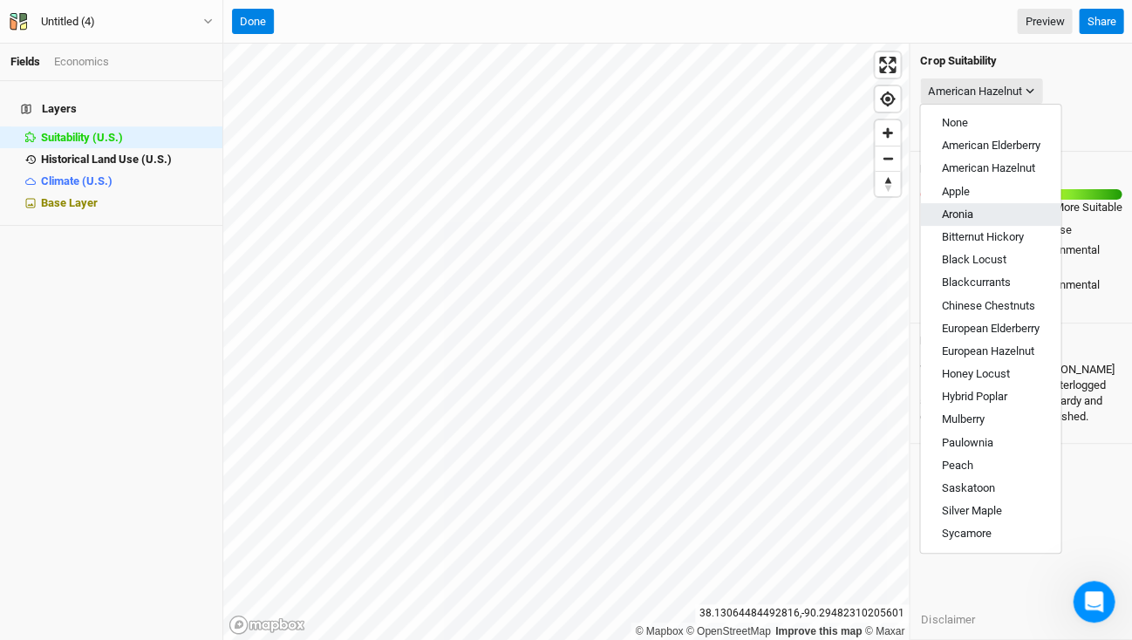
click at [964, 208] on span "Aronia" at bounding box center [956, 214] width 31 height 13
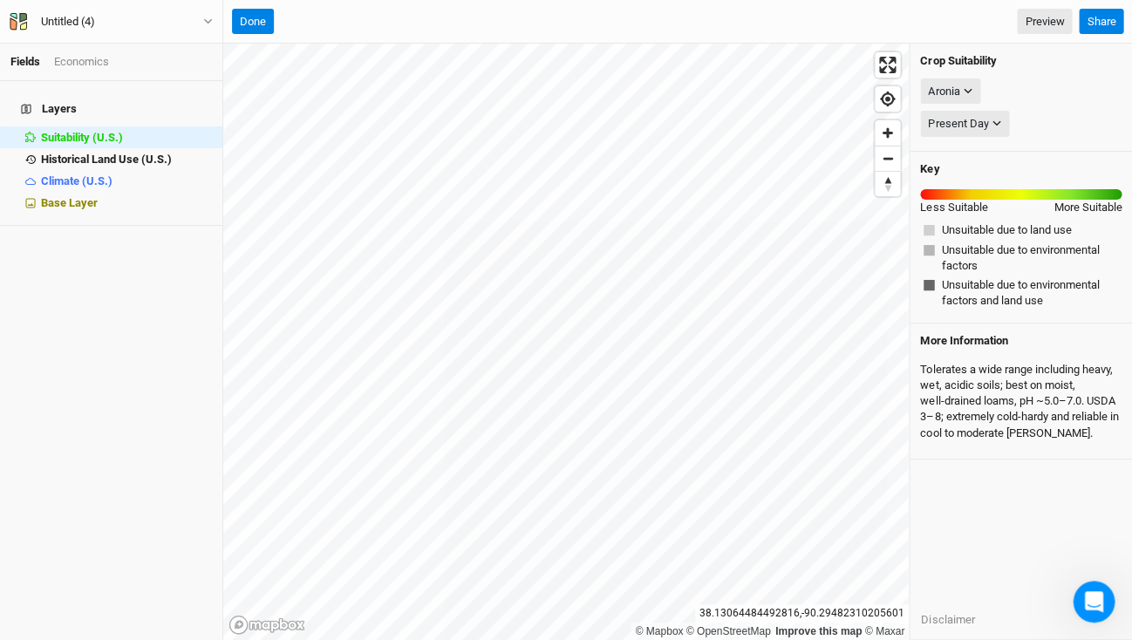
click at [1021, 389] on div "Tolerates a wide range including heavy, wet, acidic soils; best on moist, well‑…" at bounding box center [1020, 401] width 201 height 93
click at [1001, 121] on button "Present Day" at bounding box center [964, 124] width 89 height 26
click at [980, 151] on span "Present Day" at bounding box center [971, 154] width 60 height 13
click at [73, 174] on span "Climate (U.S.)" at bounding box center [77, 180] width 72 height 13
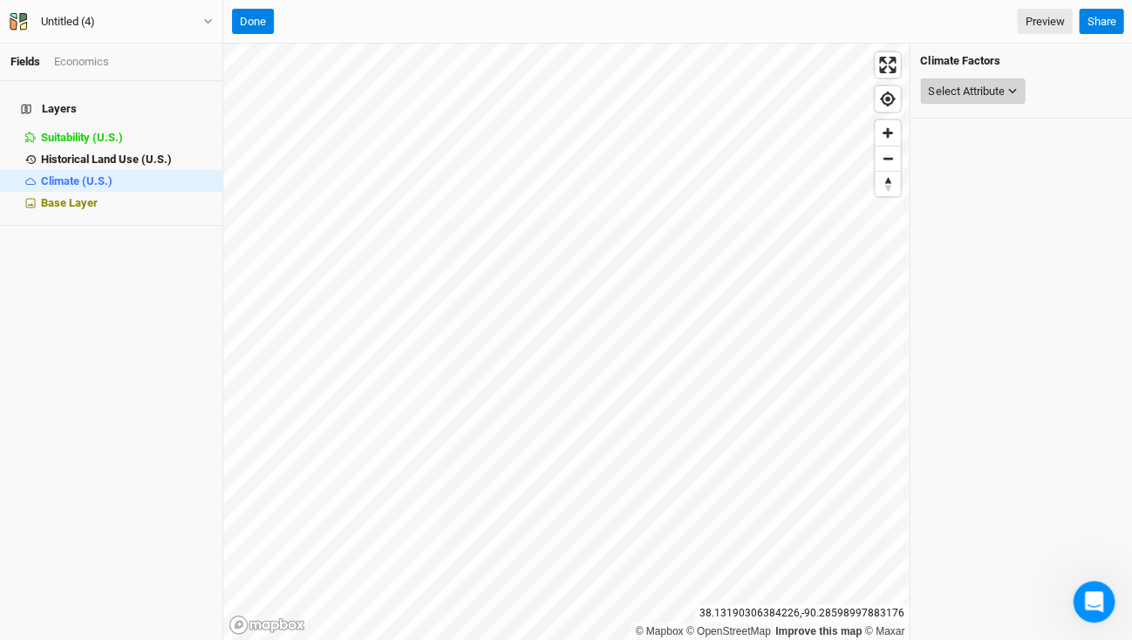
click at [1004, 84] on div "Select Attribute" at bounding box center [966, 91] width 76 height 17
click at [65, 199] on div "Layers Suitability (U.S.) hide Historical Land Use (U.S.) hide Climate (U.S.) h…" at bounding box center [111, 153] width 222 height 144
click at [76, 192] on li "Base Layer" at bounding box center [111, 203] width 222 height 22
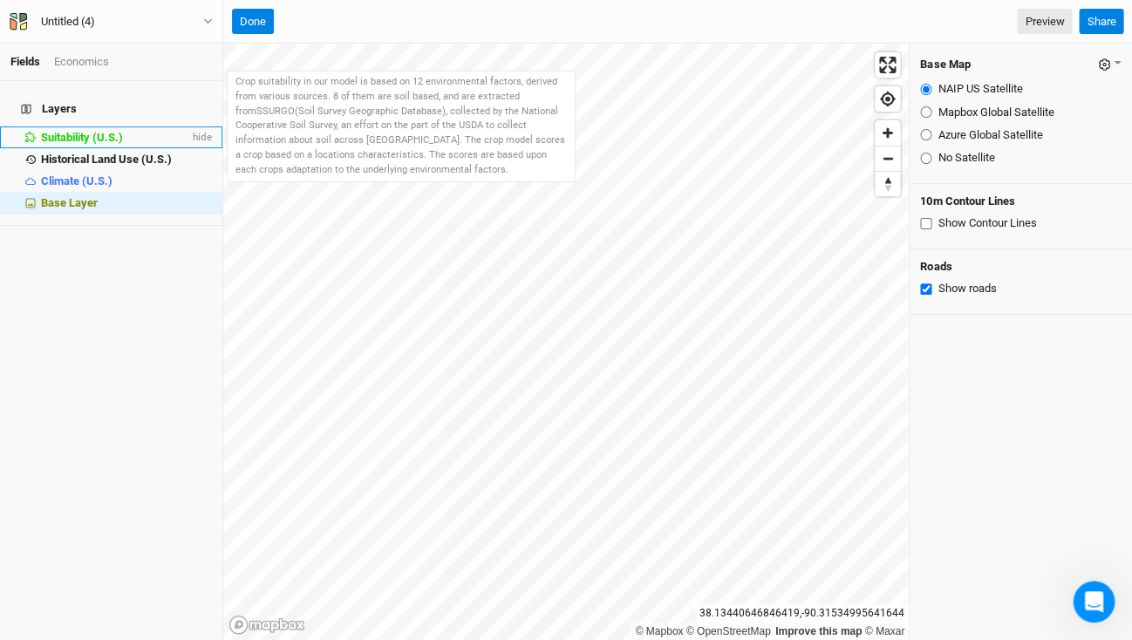
click at [60, 131] on span "Suitability (U.S.)" at bounding box center [82, 137] width 82 height 13
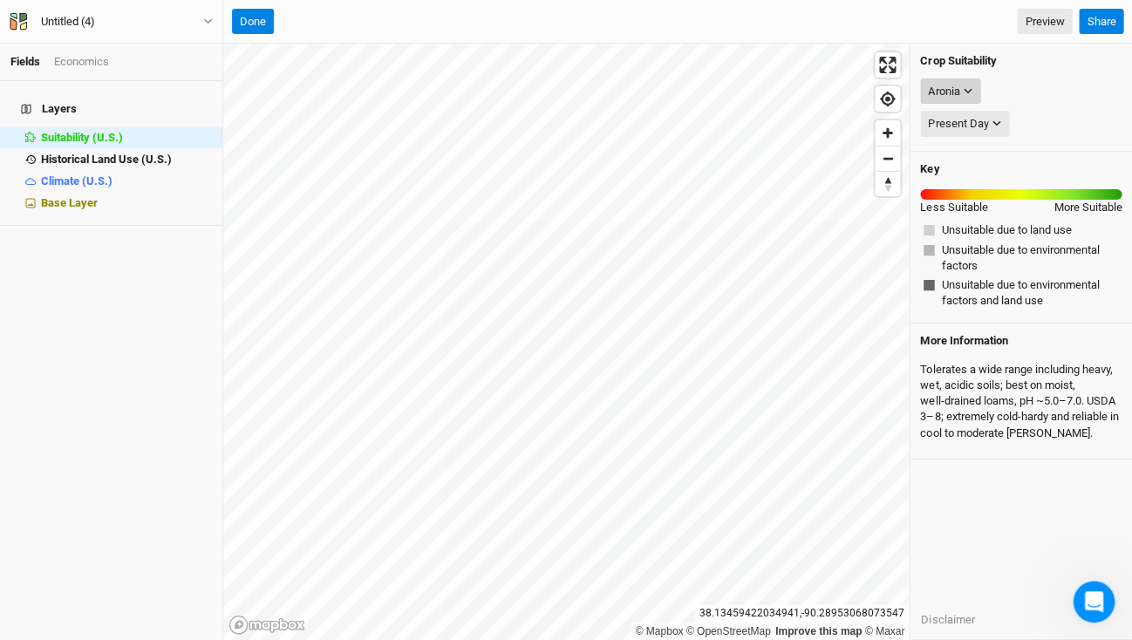
click at [970, 97] on button "Aronia" at bounding box center [950, 91] width 60 height 26
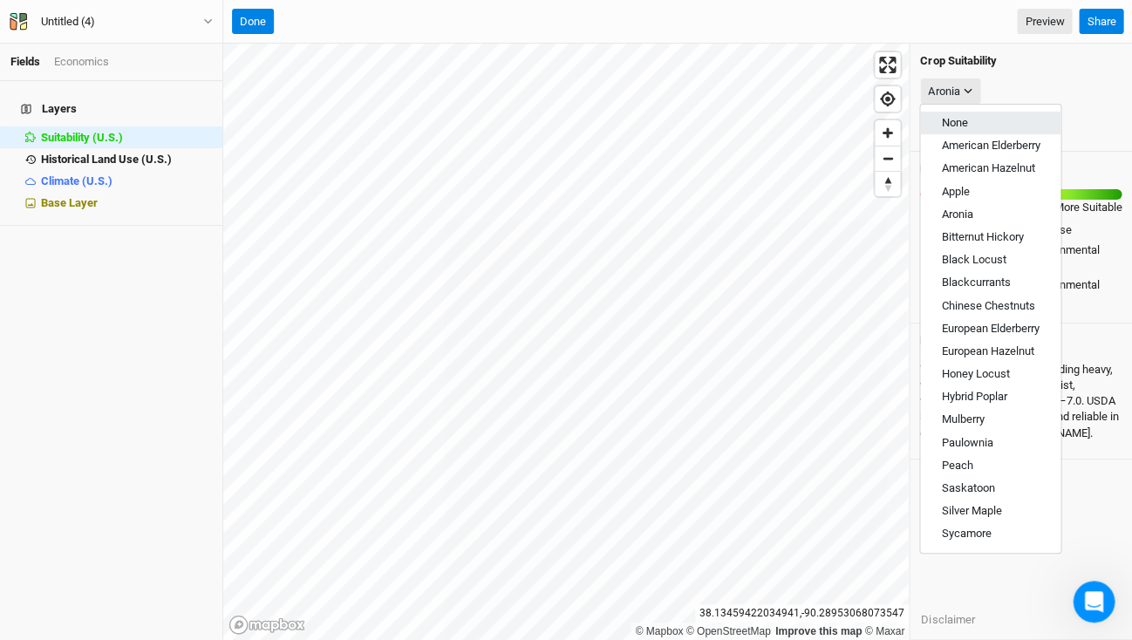
click at [961, 122] on span "None" at bounding box center [954, 122] width 26 height 13
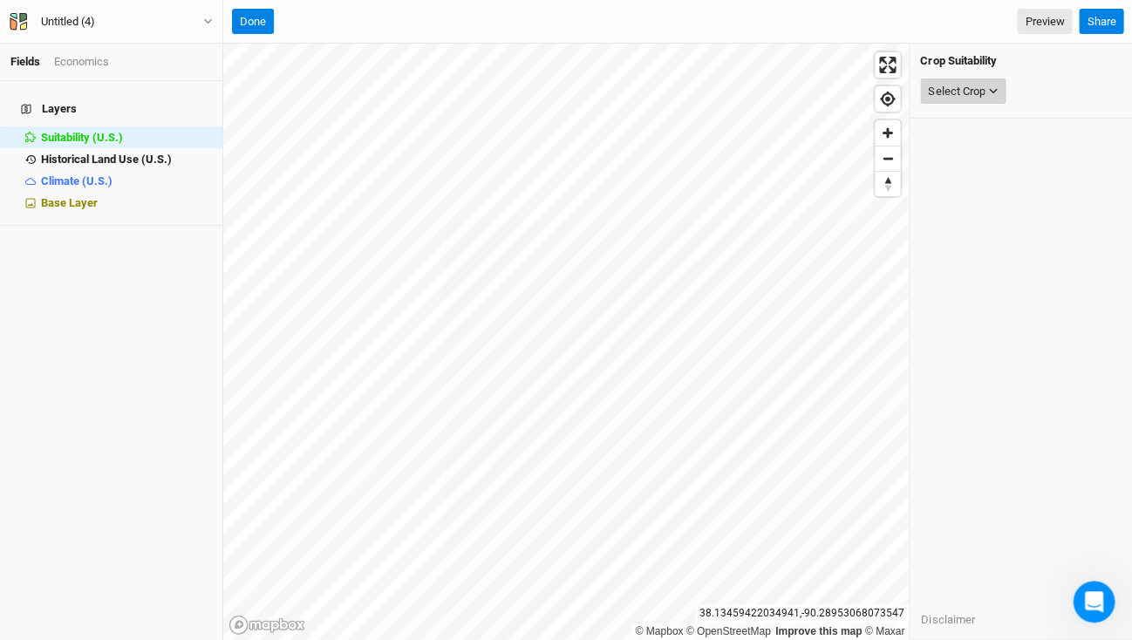
click at [996, 86] on icon "button" at bounding box center [993, 91] width 10 height 10
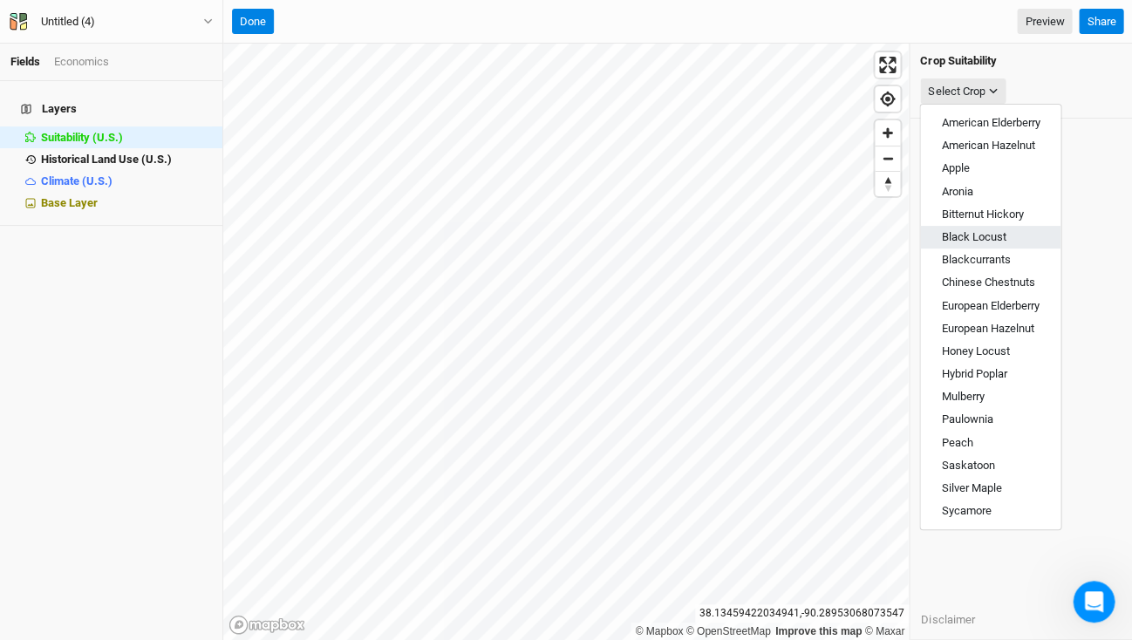
click at [972, 231] on span "Black Locust" at bounding box center [973, 236] width 65 height 13
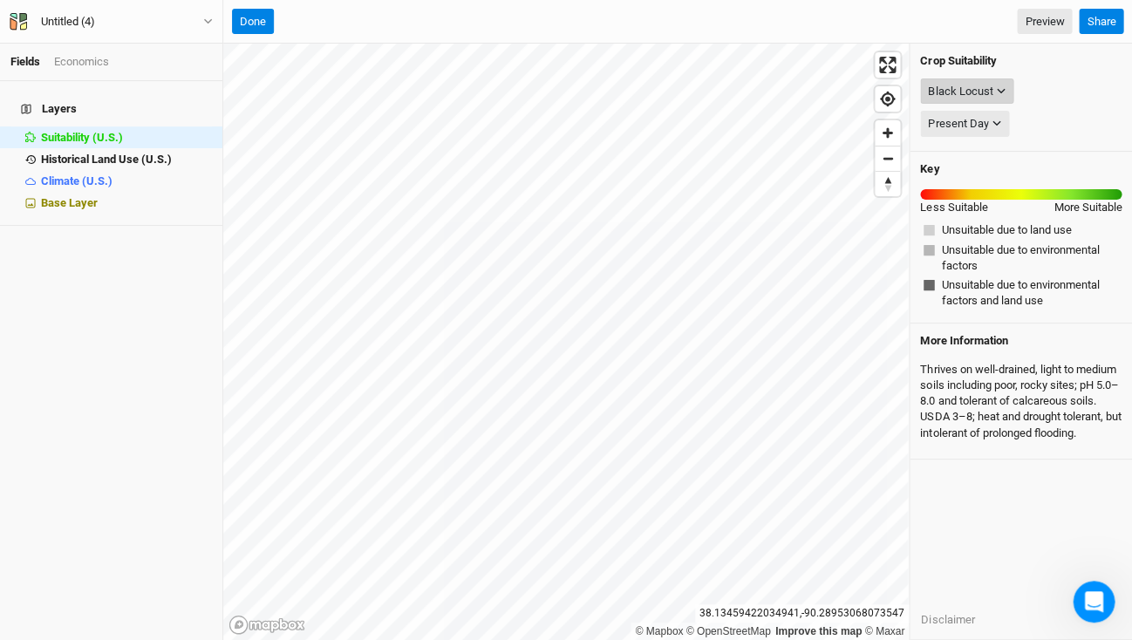
click at [997, 91] on icon "button" at bounding box center [1001, 91] width 10 height 10
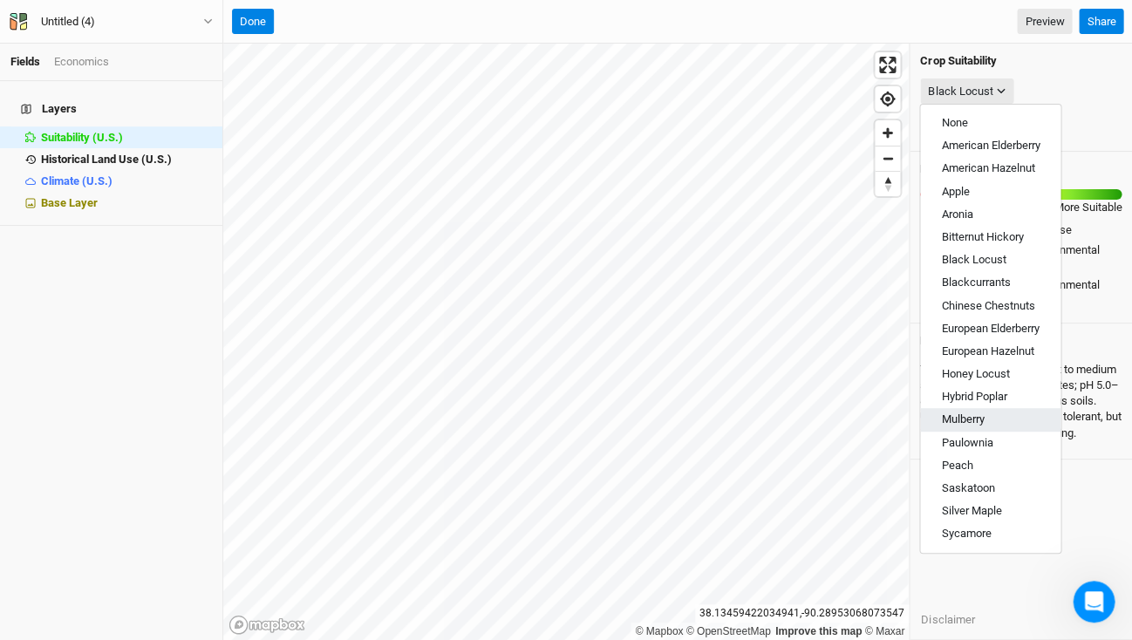
click at [973, 412] on span "Mulberry" at bounding box center [962, 418] width 43 height 13
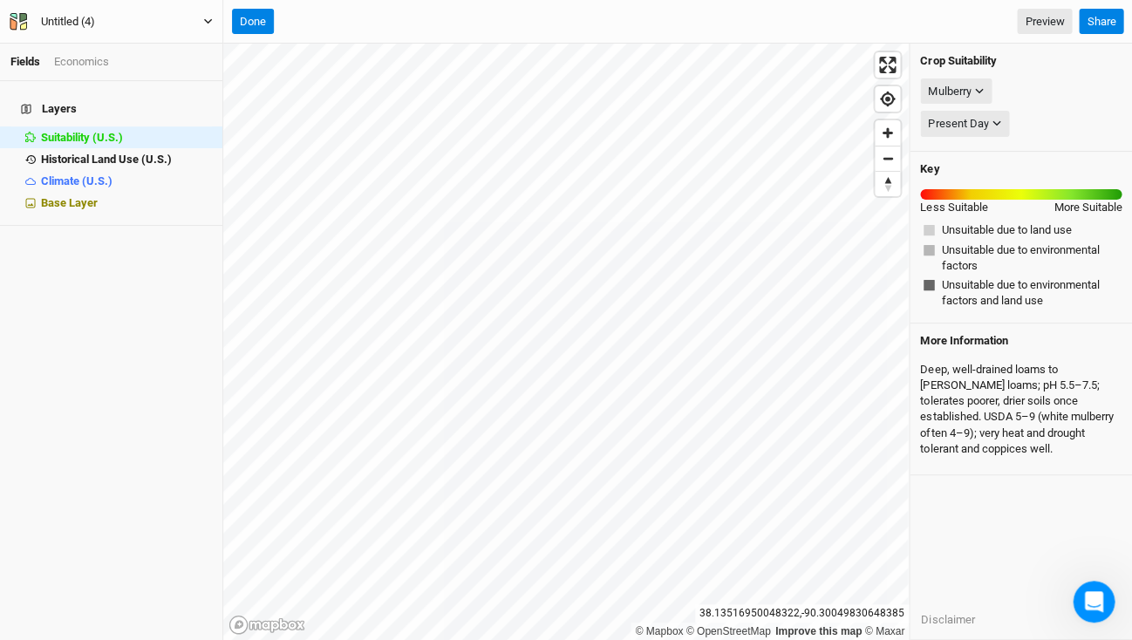
click at [92, 22] on div "Untitled (4)" at bounding box center [68, 21] width 54 height 17
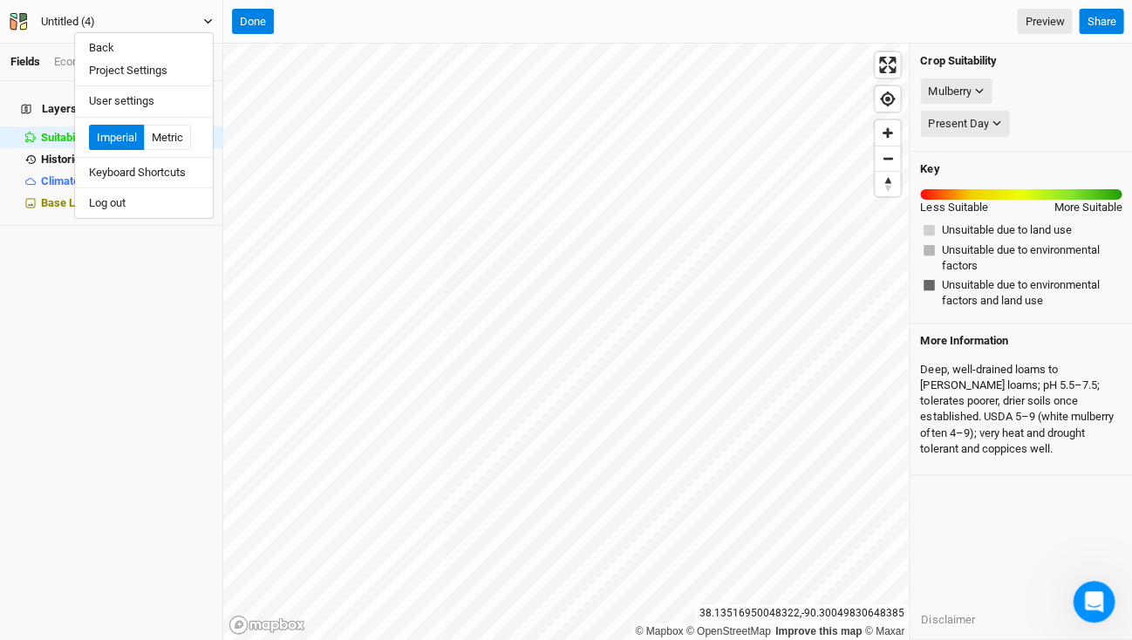
click at [74, 23] on div "Untitled (4)" at bounding box center [68, 21] width 54 height 17
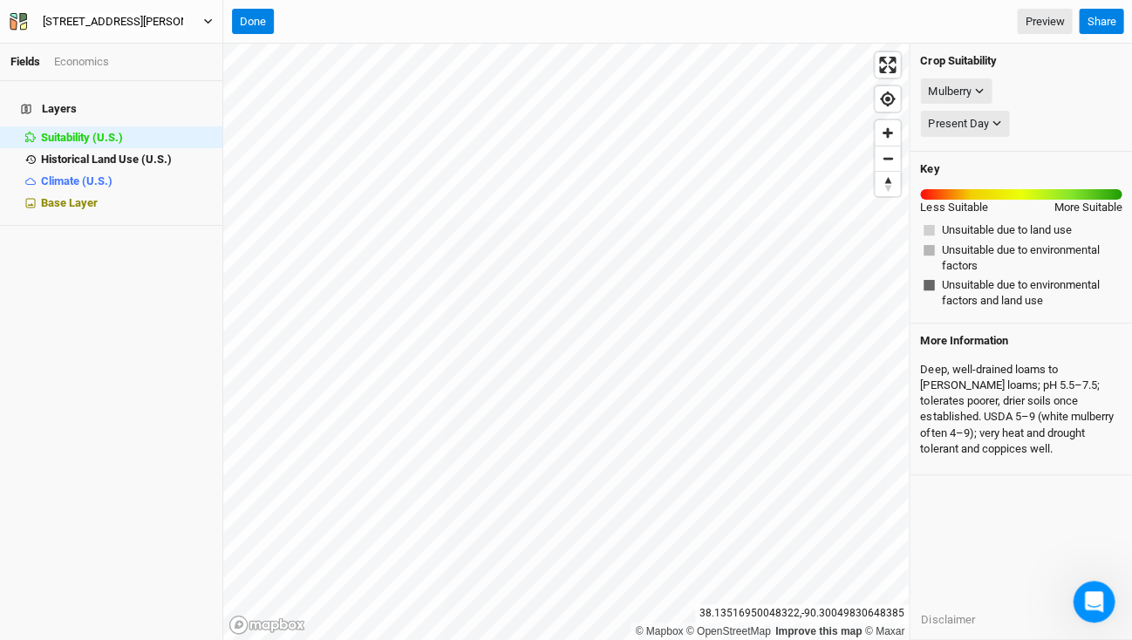
click at [74, 23] on input "[STREET_ADDRESS][PERSON_NAME][PERSON_NAME]" at bounding box center [113, 21] width 144 height 19
click at [111, 21] on button "Bill" at bounding box center [111, 21] width 205 height 19
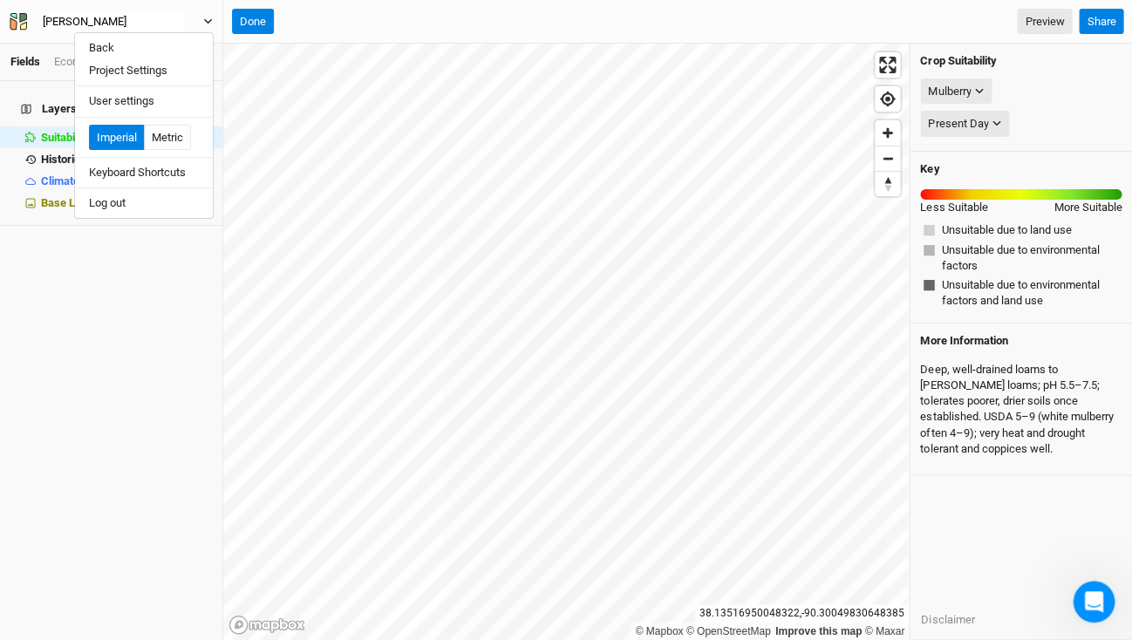
type input "[PERSON_NAME]"
click at [258, 20] on button "Done" at bounding box center [253, 22] width 42 height 26
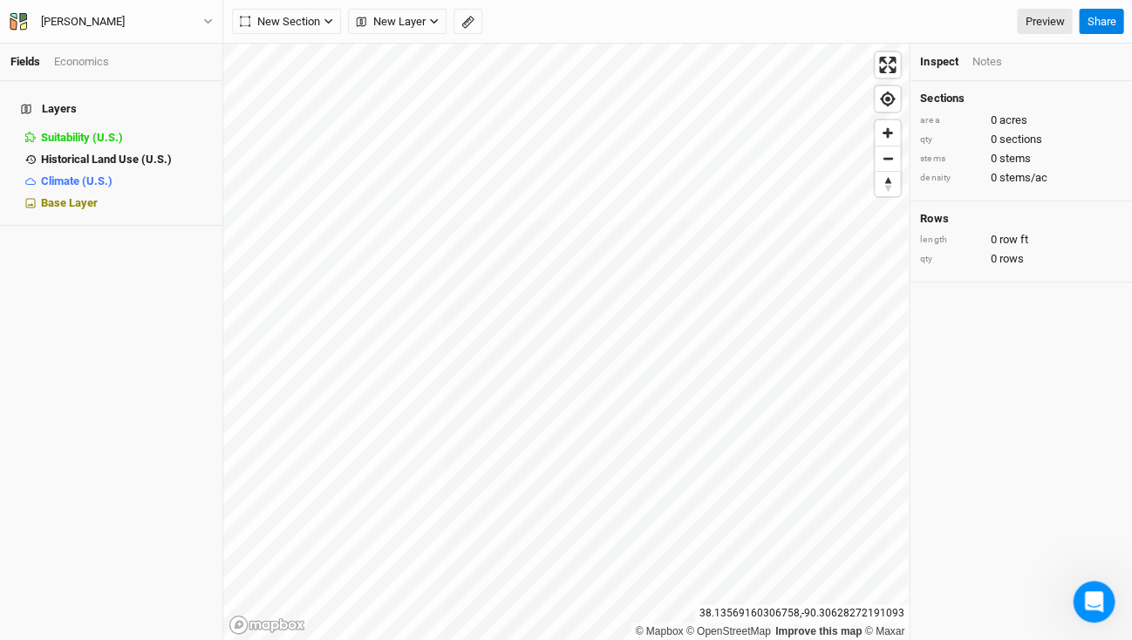
click at [630, 17] on div "New Section Grid Line Keyline Beta Upload New Layer Custom Contours Roads Utili…" at bounding box center [652, 22] width 840 height 26
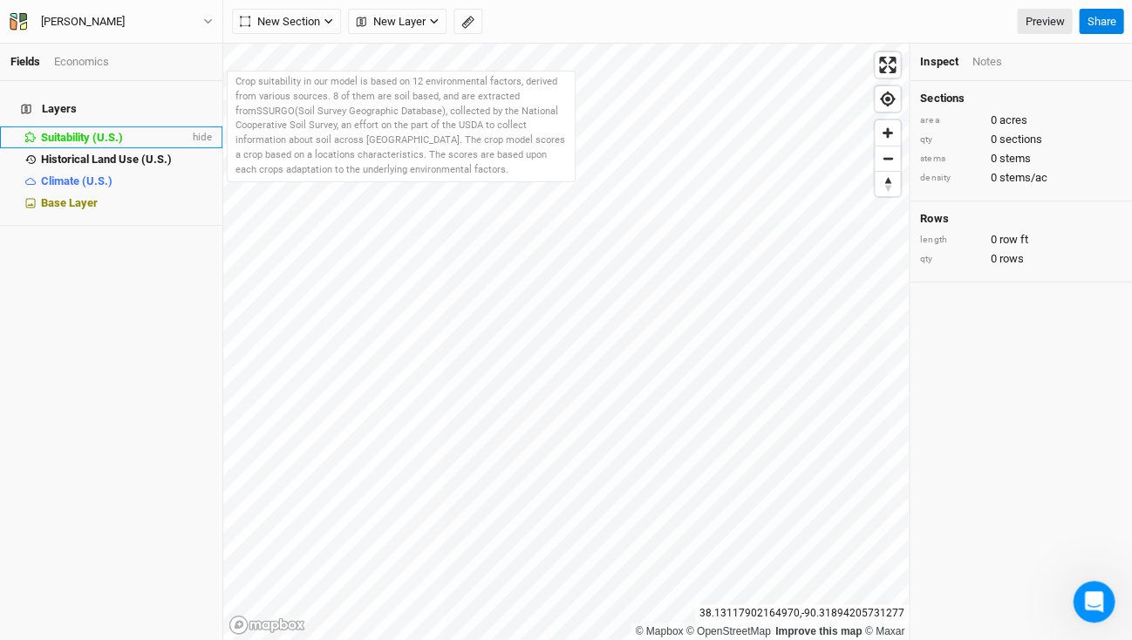
click at [81, 131] on span "Suitability (U.S.)" at bounding box center [82, 137] width 82 height 13
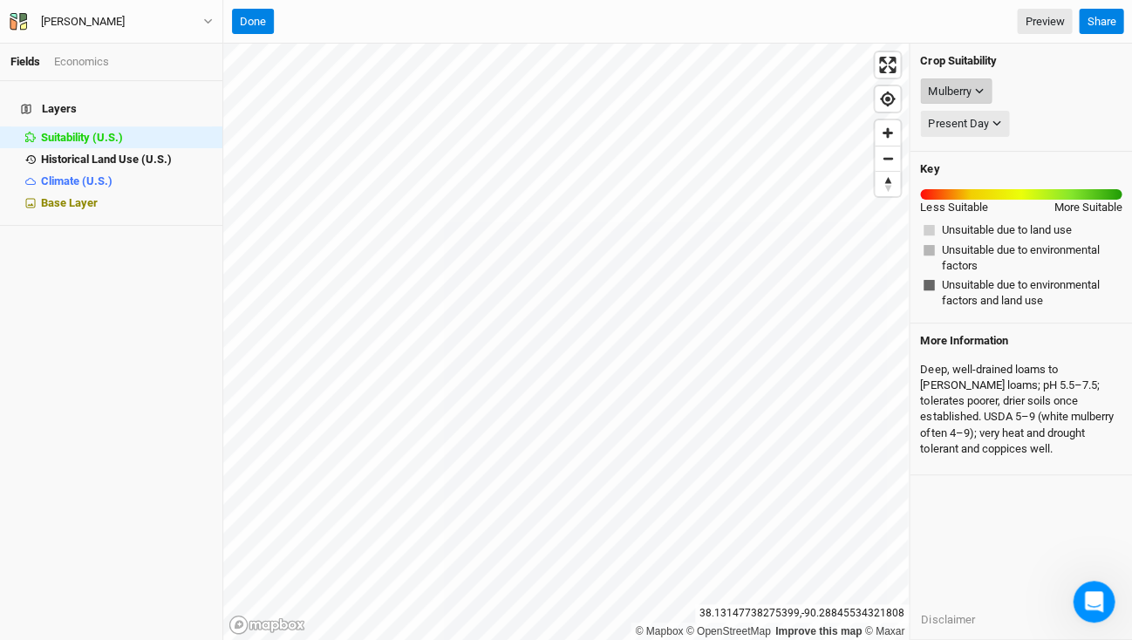
click at [980, 86] on icon "button" at bounding box center [979, 91] width 10 height 10
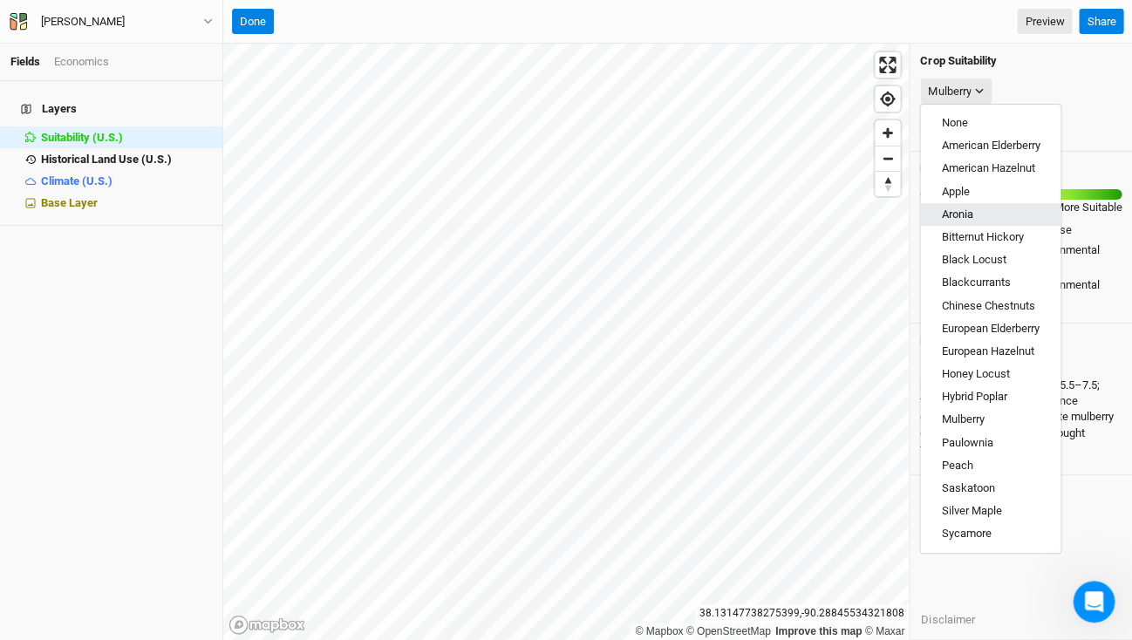
click at [966, 203] on button "Aronia" at bounding box center [990, 214] width 140 height 23
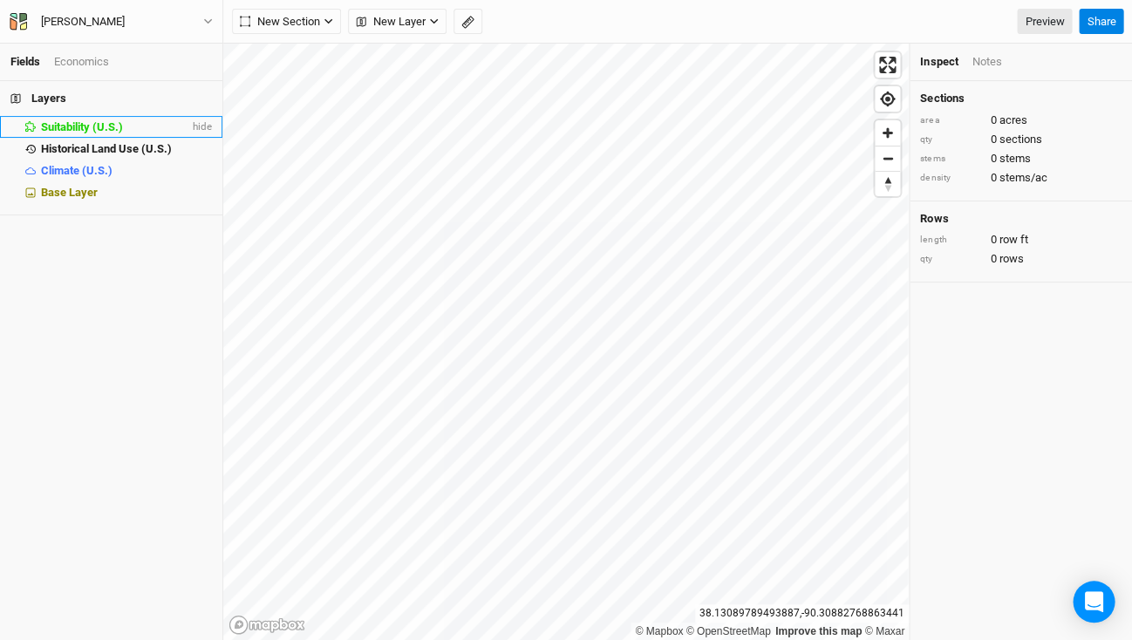
click at [106, 116] on li "Suitability (U.S.) hide" at bounding box center [111, 127] width 222 height 22
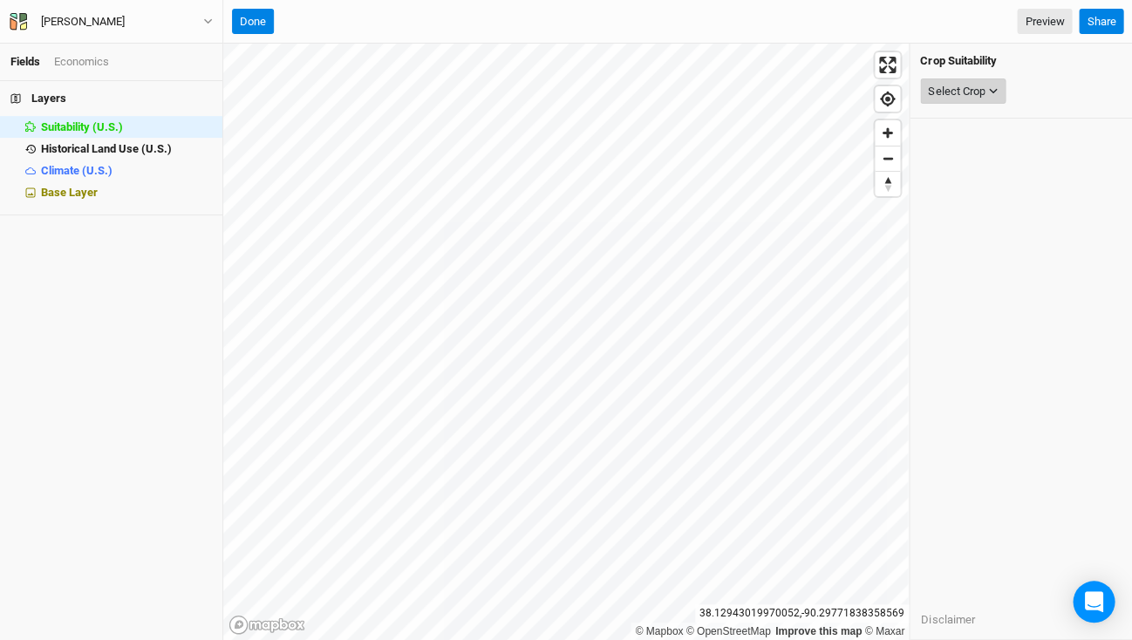
click at [984, 99] on button "Select Crop" at bounding box center [962, 91] width 85 height 26
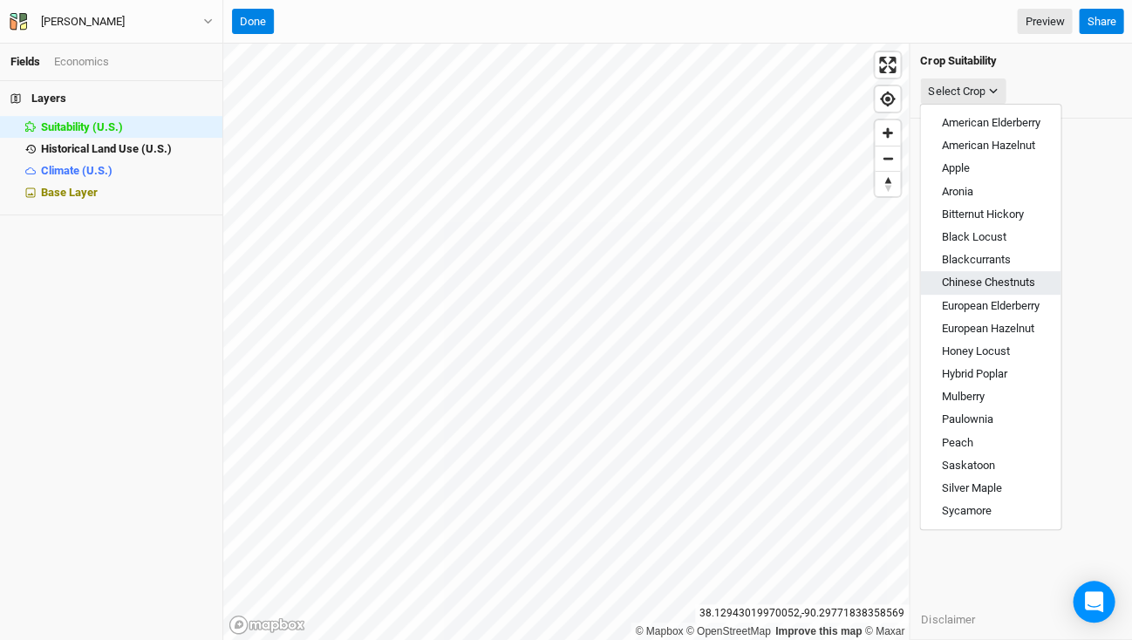
click at [982, 276] on span "Chinese Chestnuts" at bounding box center [987, 282] width 93 height 13
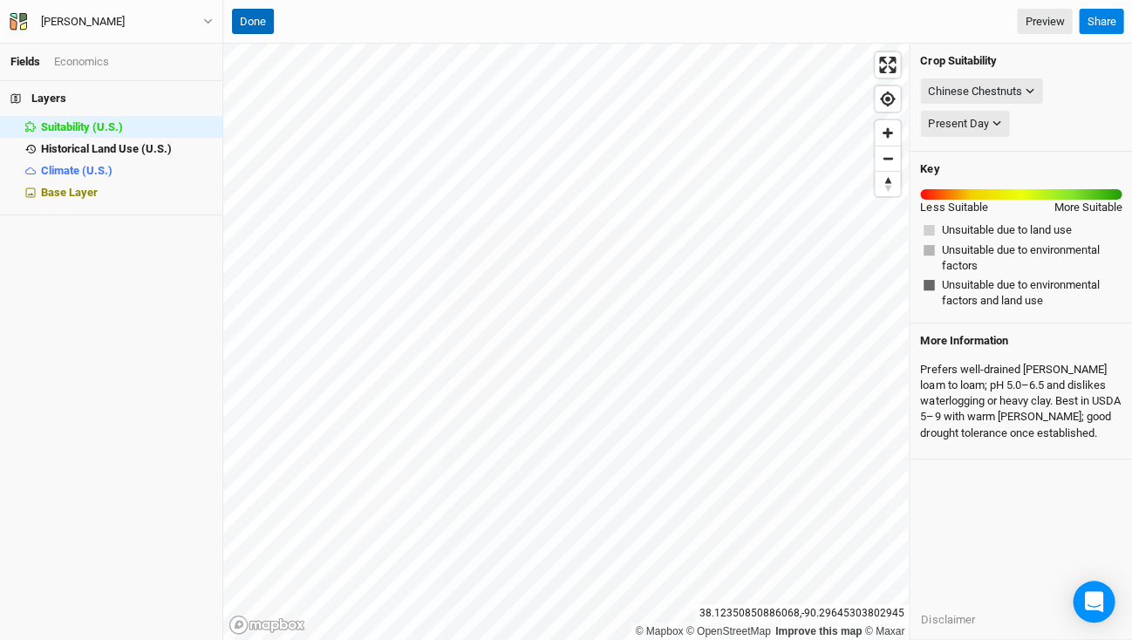
click at [258, 17] on button "Done" at bounding box center [253, 22] width 42 height 26
